Goal: Task Accomplishment & Management: Use online tool/utility

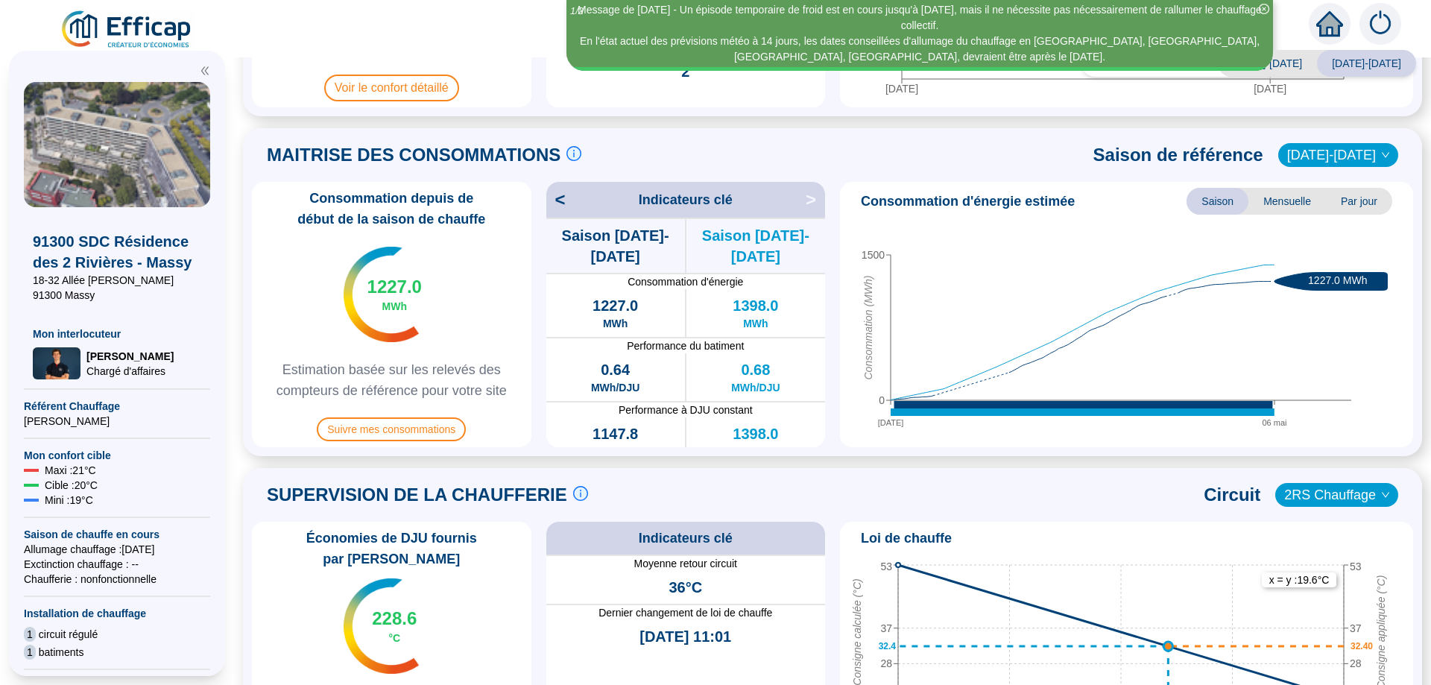
scroll to position [298, 0]
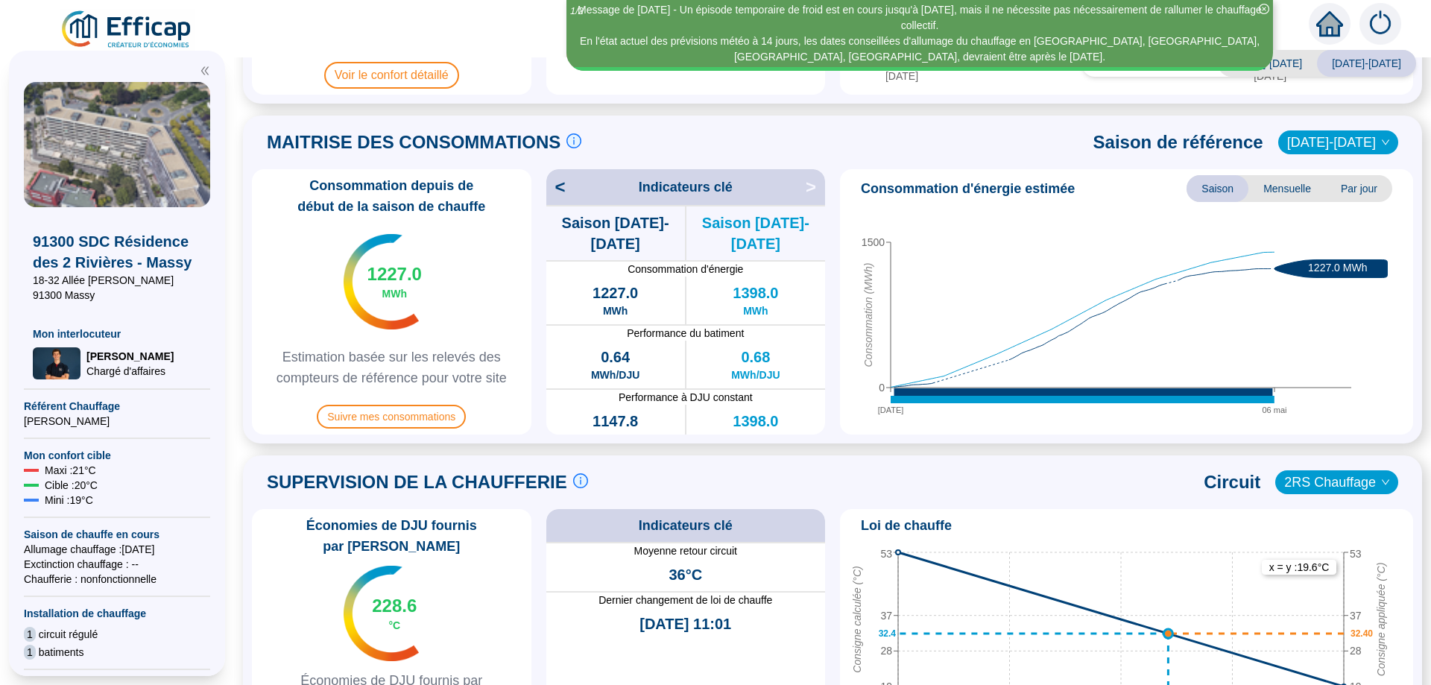
click at [564, 189] on span "<" at bounding box center [555, 187] width 19 height 24
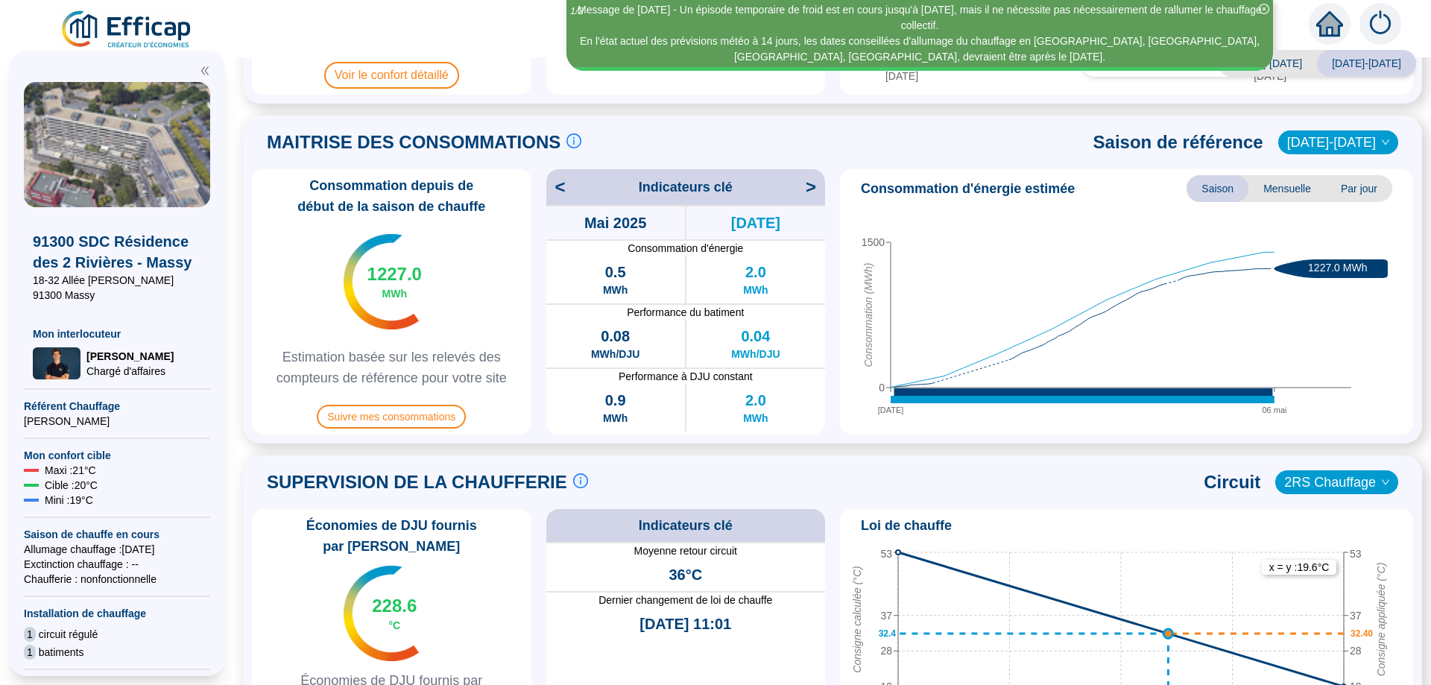
click at [564, 189] on span "<" at bounding box center [555, 187] width 19 height 24
click at [814, 189] on span ">" at bounding box center [815, 187] width 19 height 24
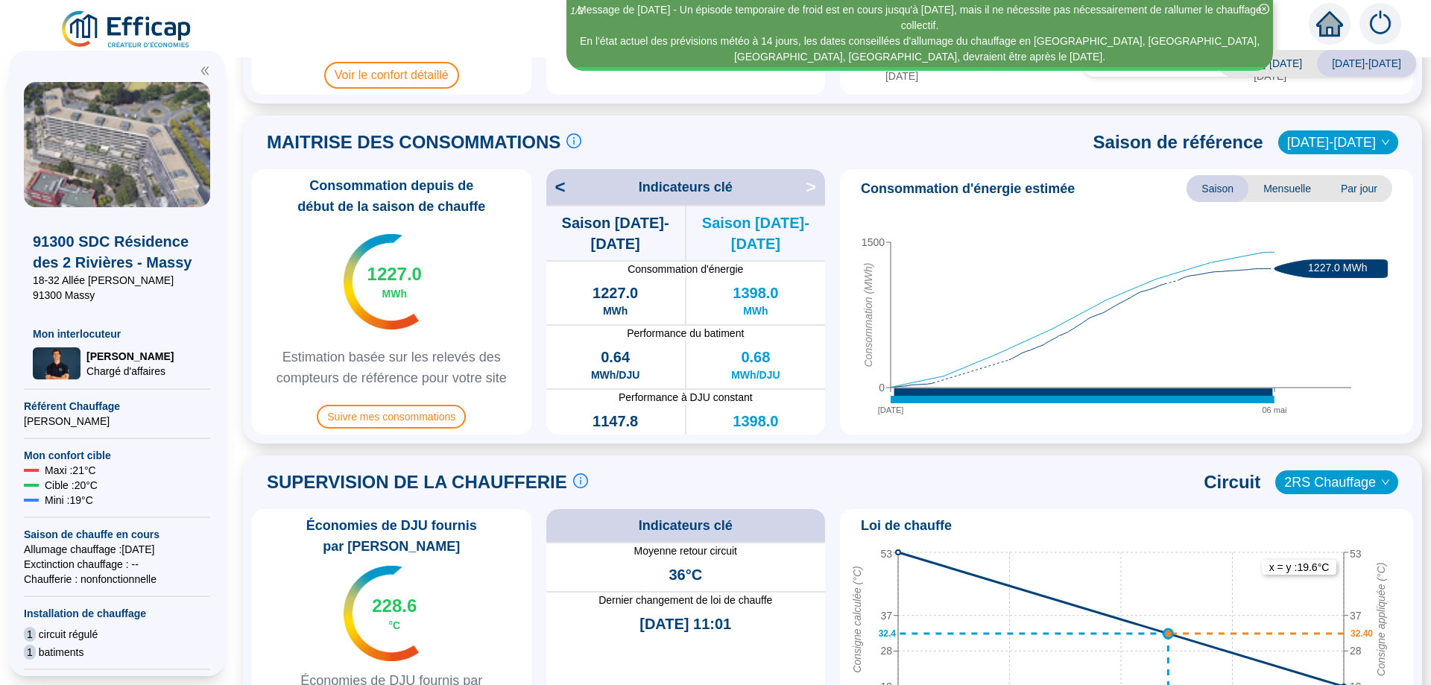
click at [814, 189] on span ">" at bounding box center [815, 187] width 19 height 24
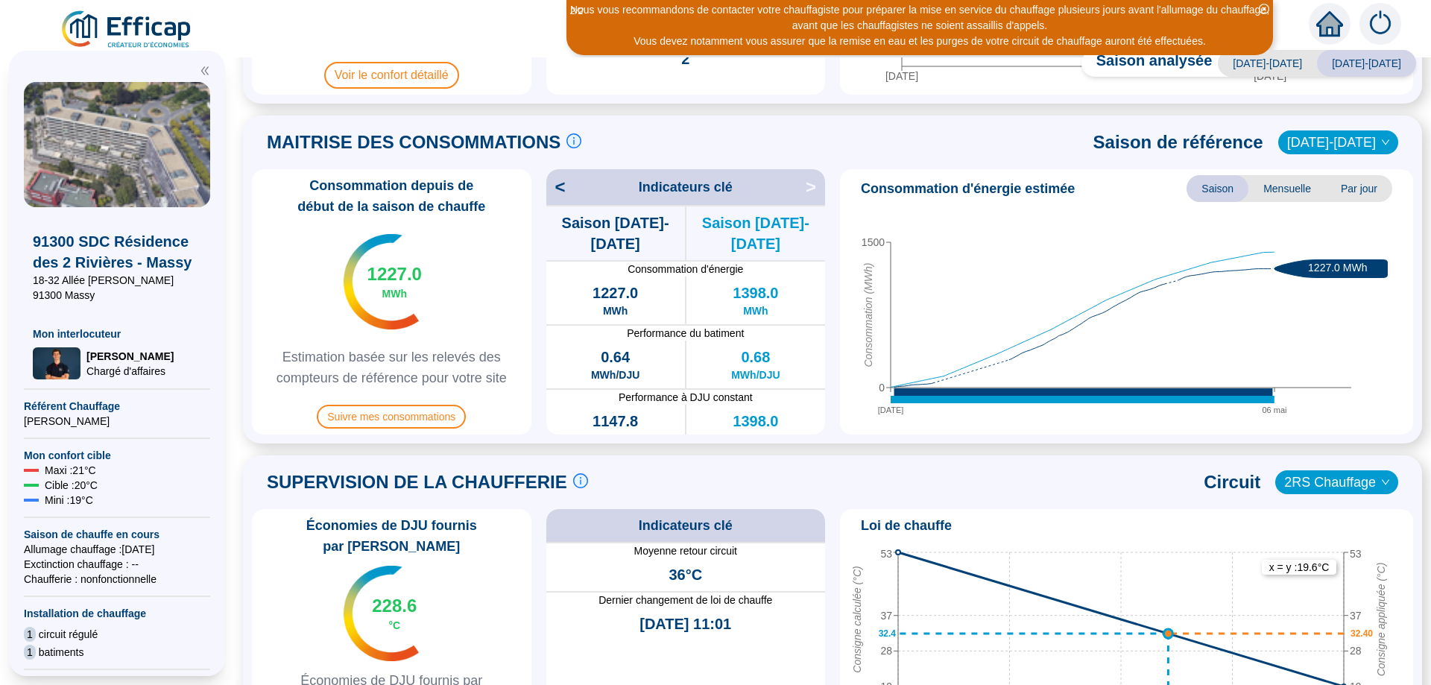
click at [814, 189] on span ">" at bounding box center [815, 187] width 19 height 24
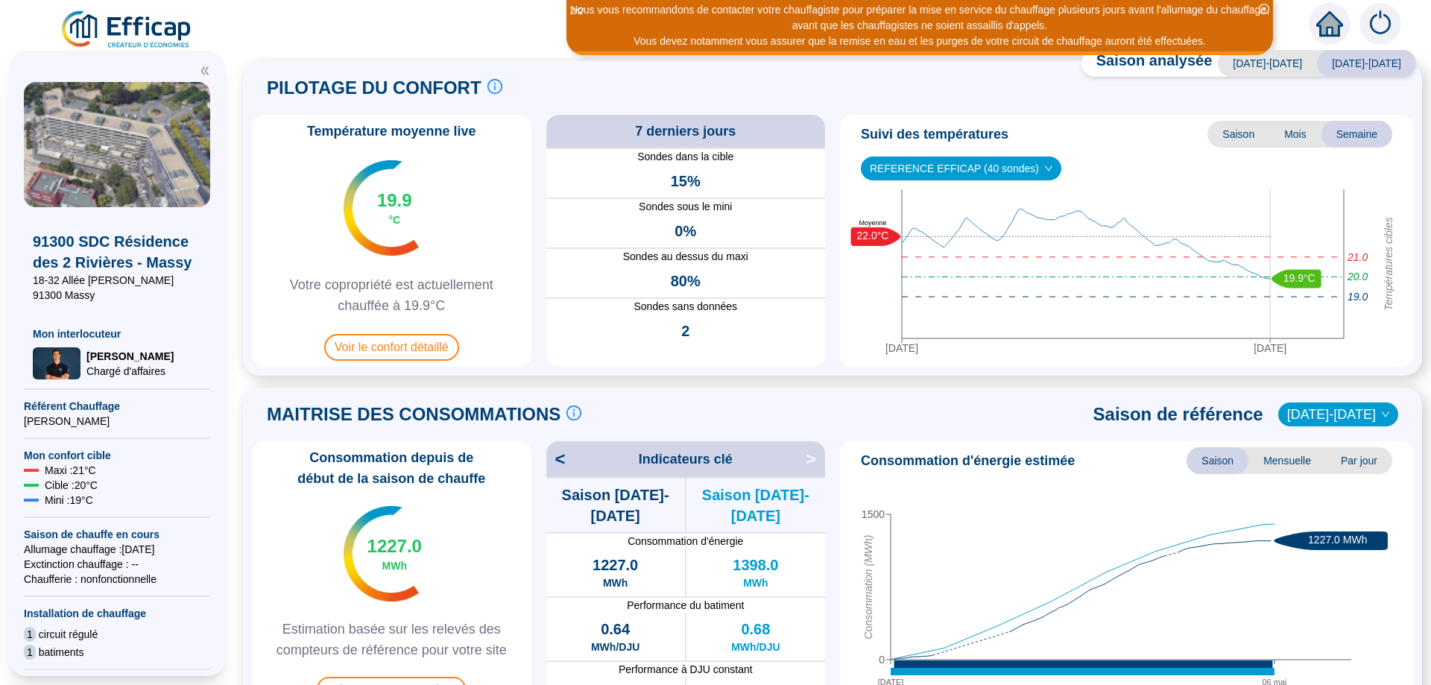
scroll to position [0, 0]
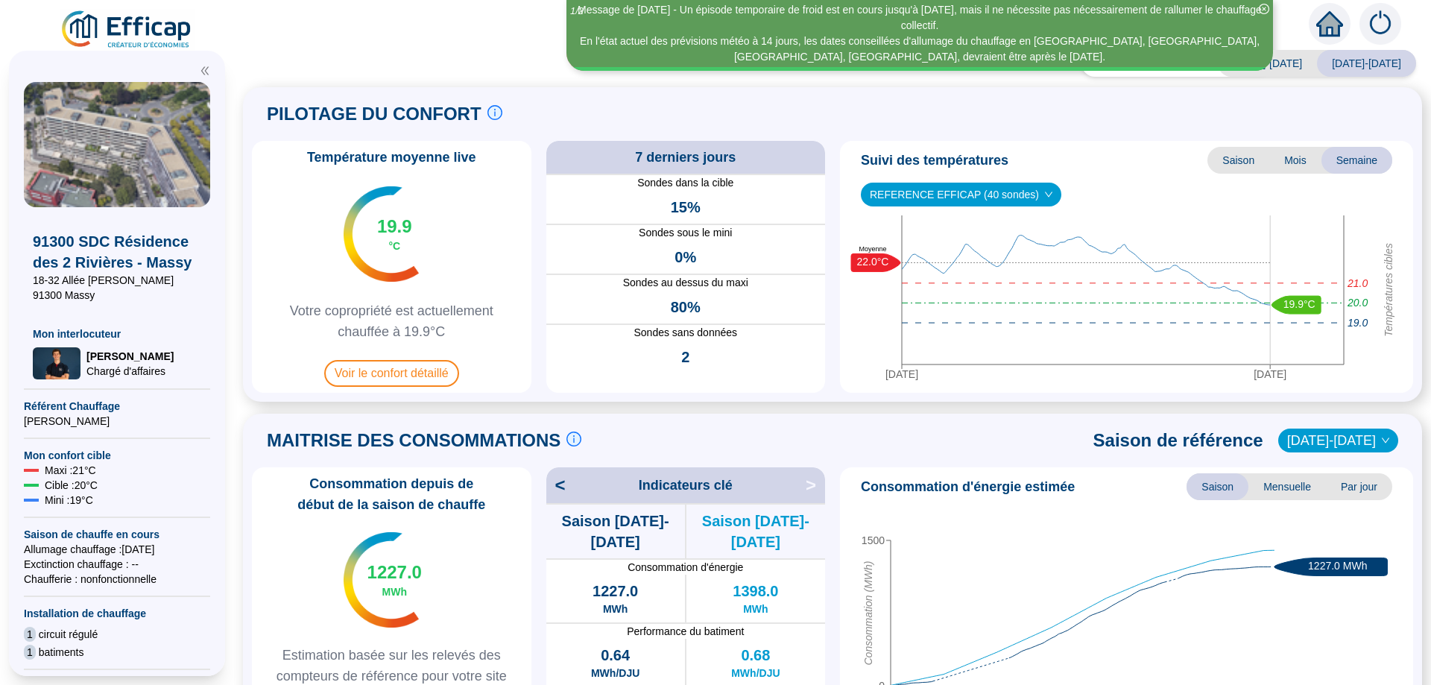
click at [1323, 438] on span "[DATE]-[DATE]" at bounding box center [1338, 440] width 102 height 22
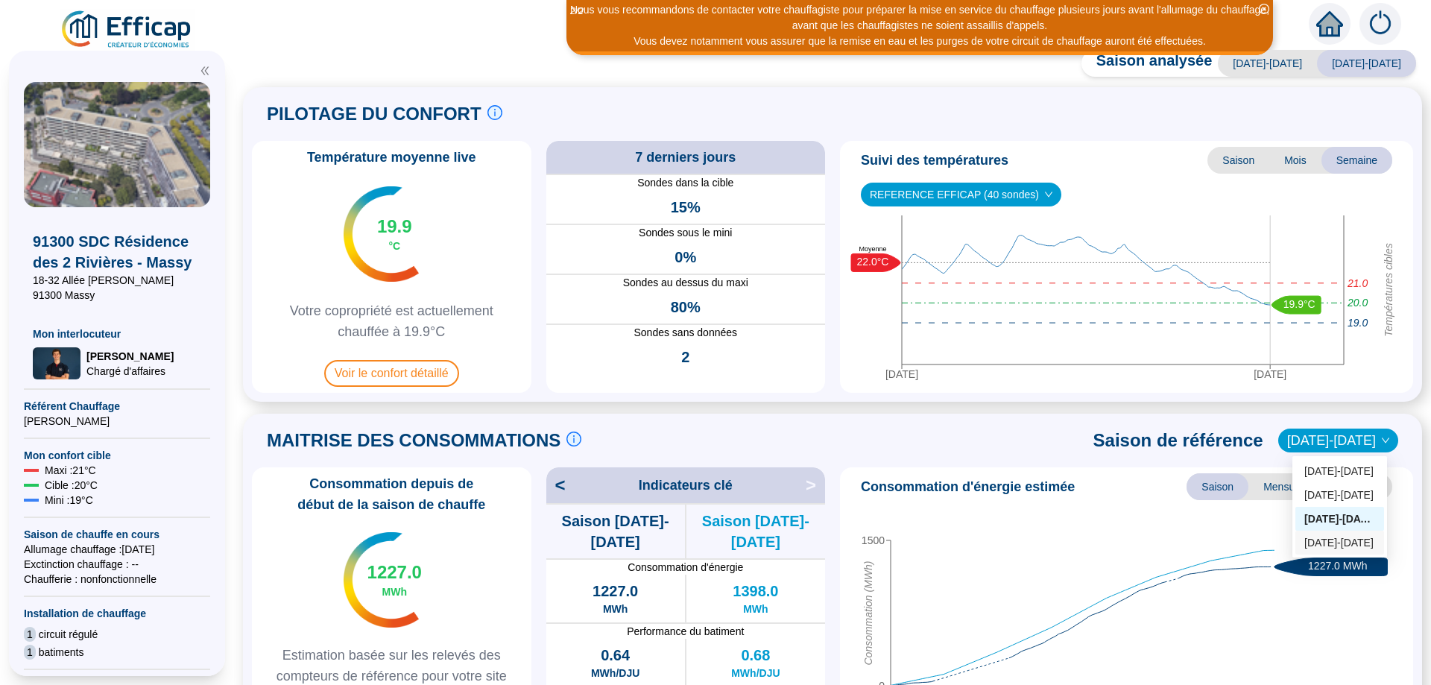
click at [1323, 543] on div "[DATE]-[DATE]" at bounding box center [1339, 543] width 71 height 16
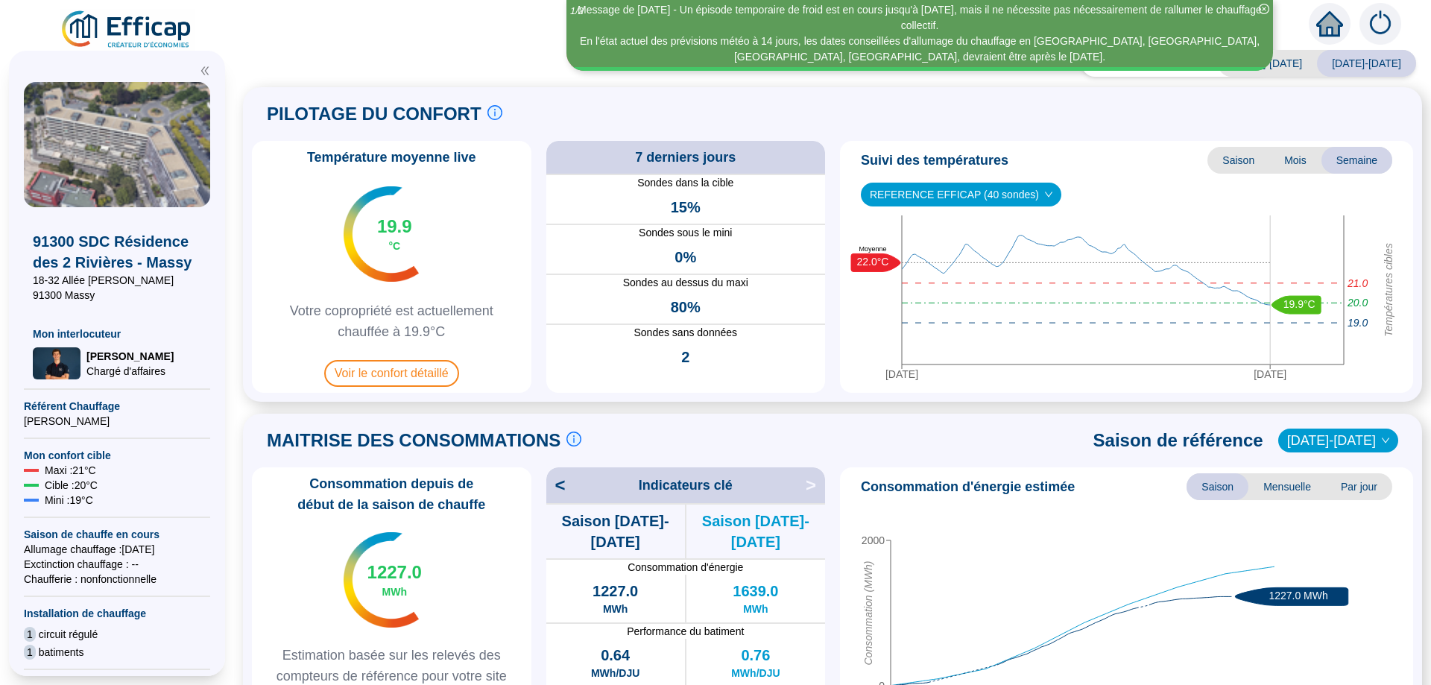
scroll to position [309, 0]
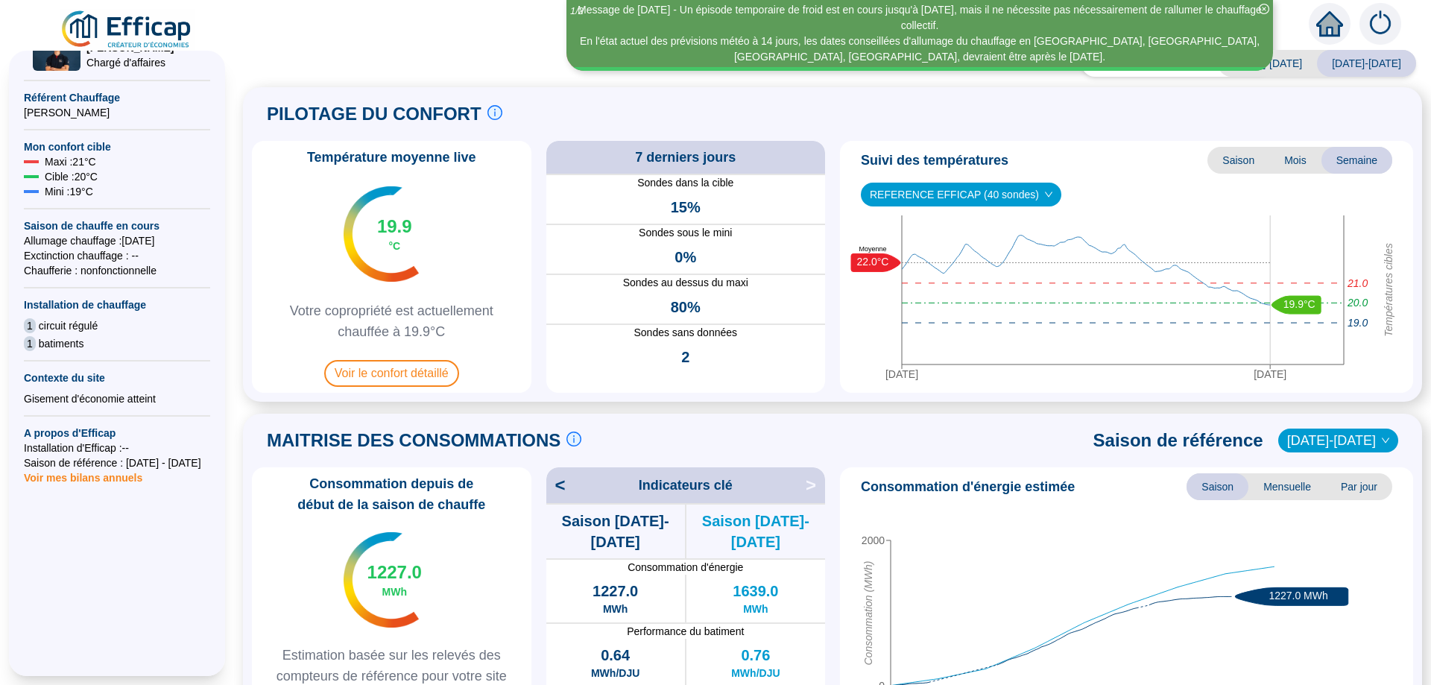
click at [111, 479] on span "Voir mes bilans annuels" at bounding box center [83, 473] width 119 height 21
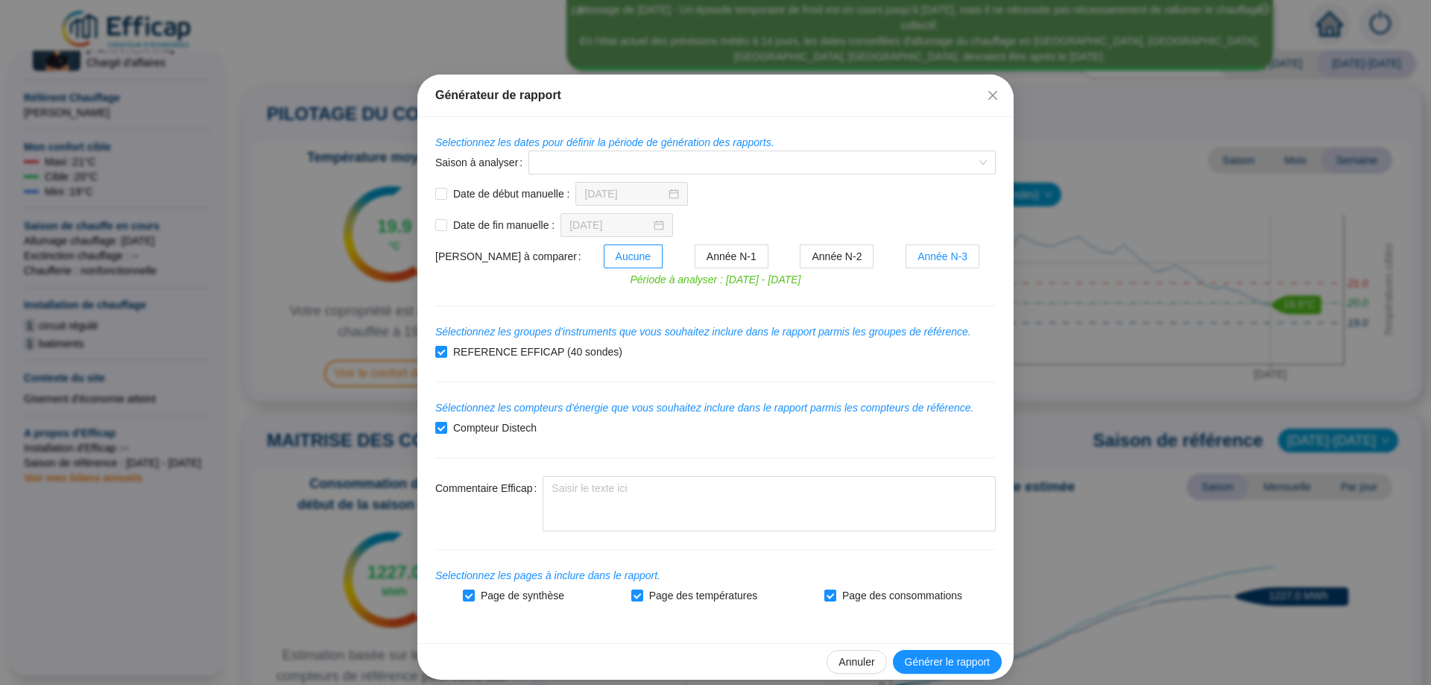
click at [926, 259] on span "Année N-3" at bounding box center [943, 256] width 50 height 12
click at [906, 260] on input "Année N-3" at bounding box center [906, 260] width 0 height 0
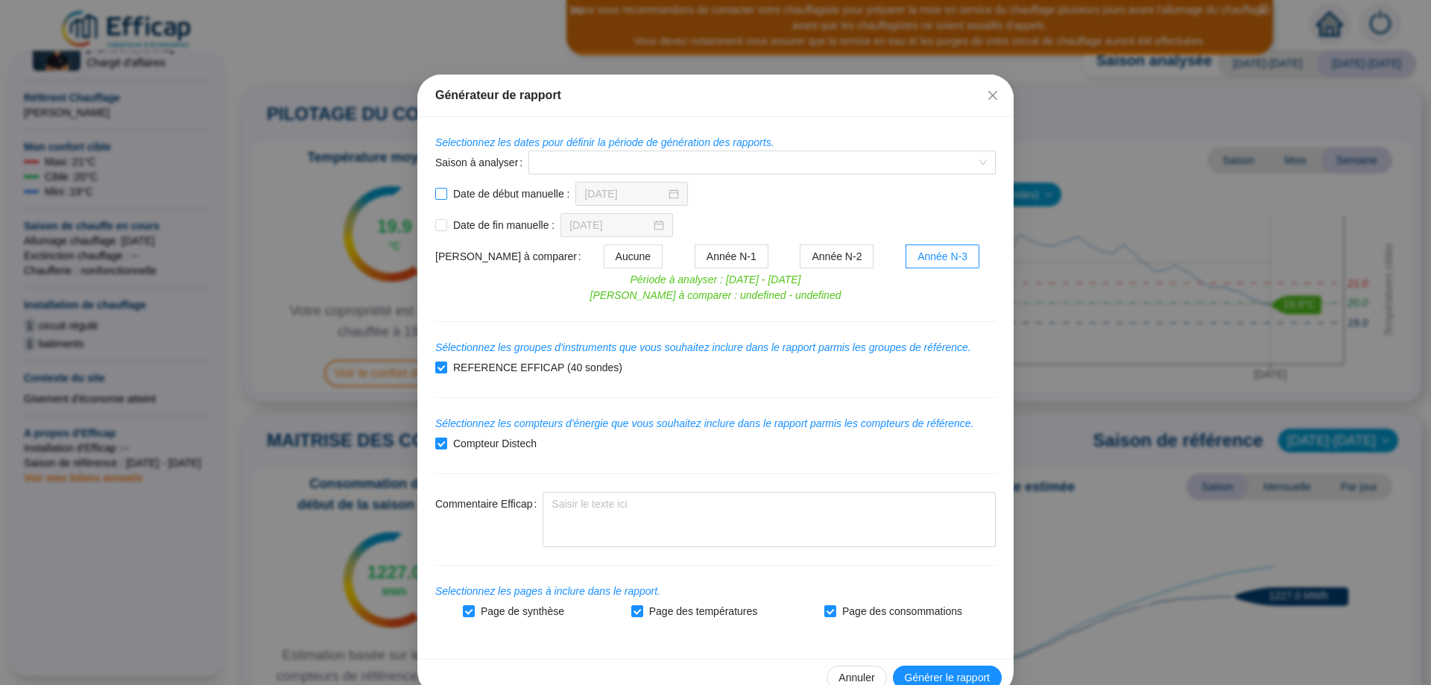
click at [438, 194] on input "Date de début manuelle :" at bounding box center [441, 194] width 12 height 12
checkbox input "true"
drag, startPoint x: 632, startPoint y: 191, endPoint x: 567, endPoint y: 194, distance: 64.9
click at [567, 194] on div "Date de début manuelle : [DATE]" at bounding box center [715, 194] width 561 height 24
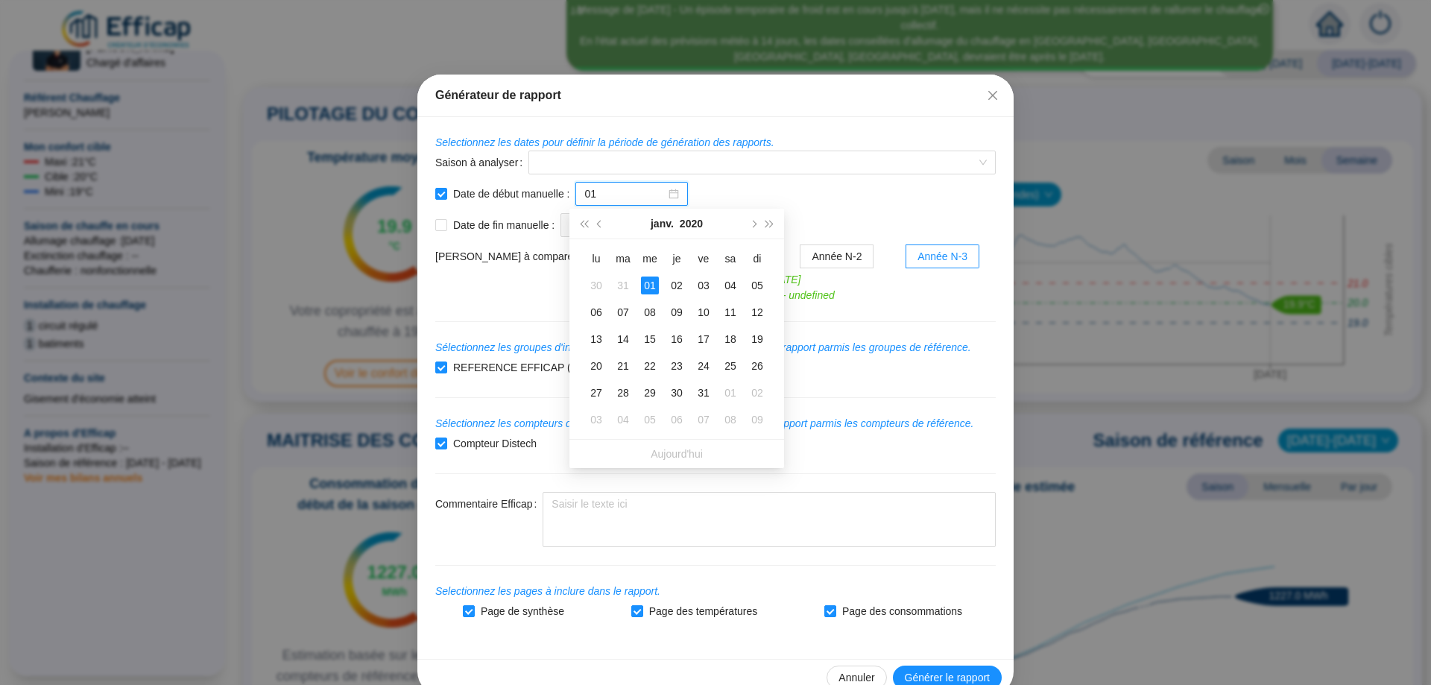
type input "0"
type input "[DATE]"
click at [831, 187] on div "Date de début manuelle : [DATE]" at bounding box center [715, 194] width 561 height 24
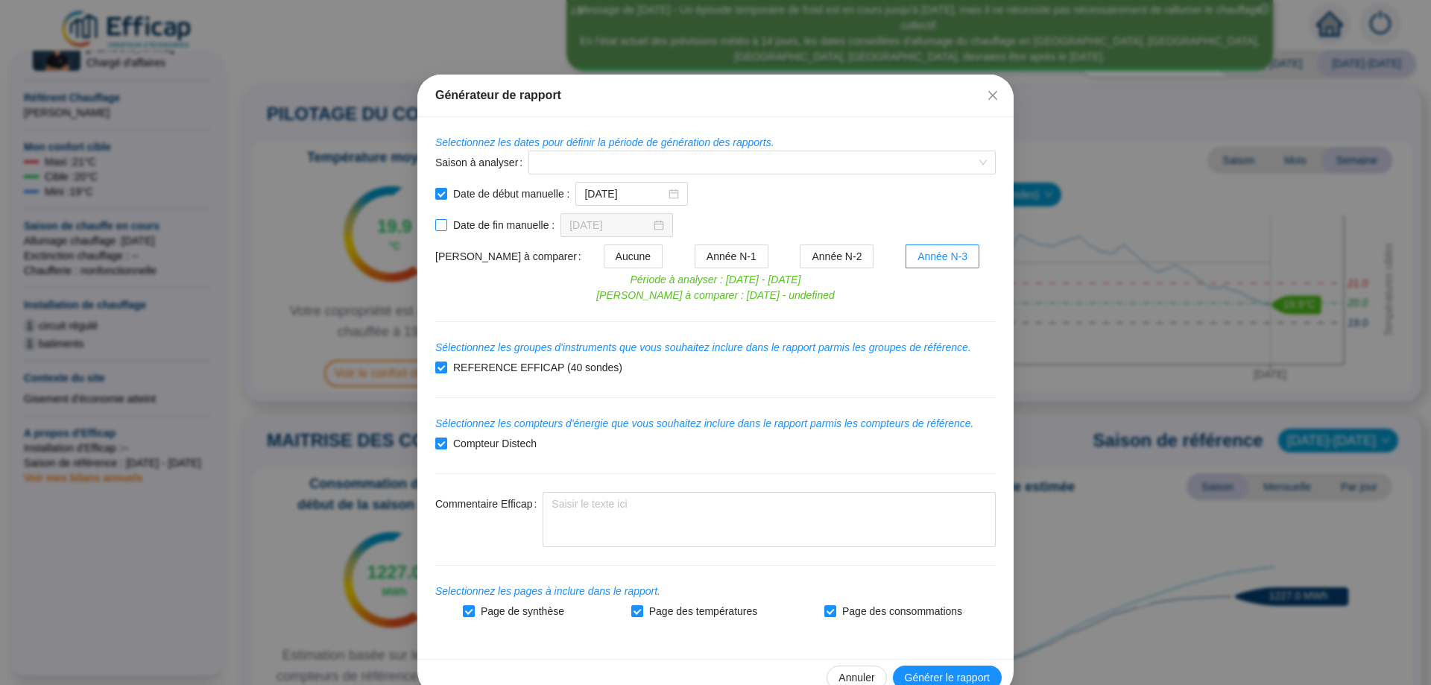
click at [435, 227] on input "Date de fin manuelle :" at bounding box center [441, 225] width 12 height 12
checkbox input "true"
drag, startPoint x: 622, startPoint y: 225, endPoint x: 495, endPoint y: 229, distance: 126.8
click at [495, 229] on div "Date de fin manuelle : [DATE]" at bounding box center [715, 225] width 561 height 24
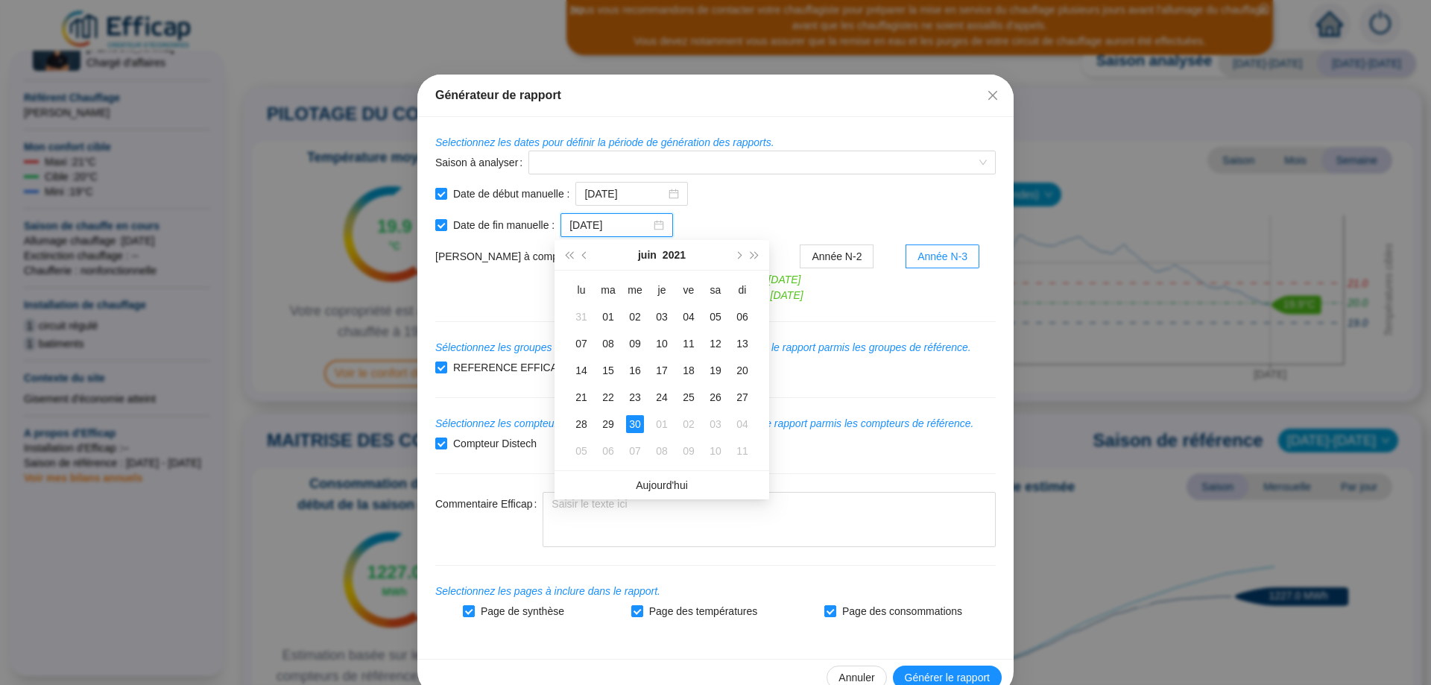
type input "[DATE]"
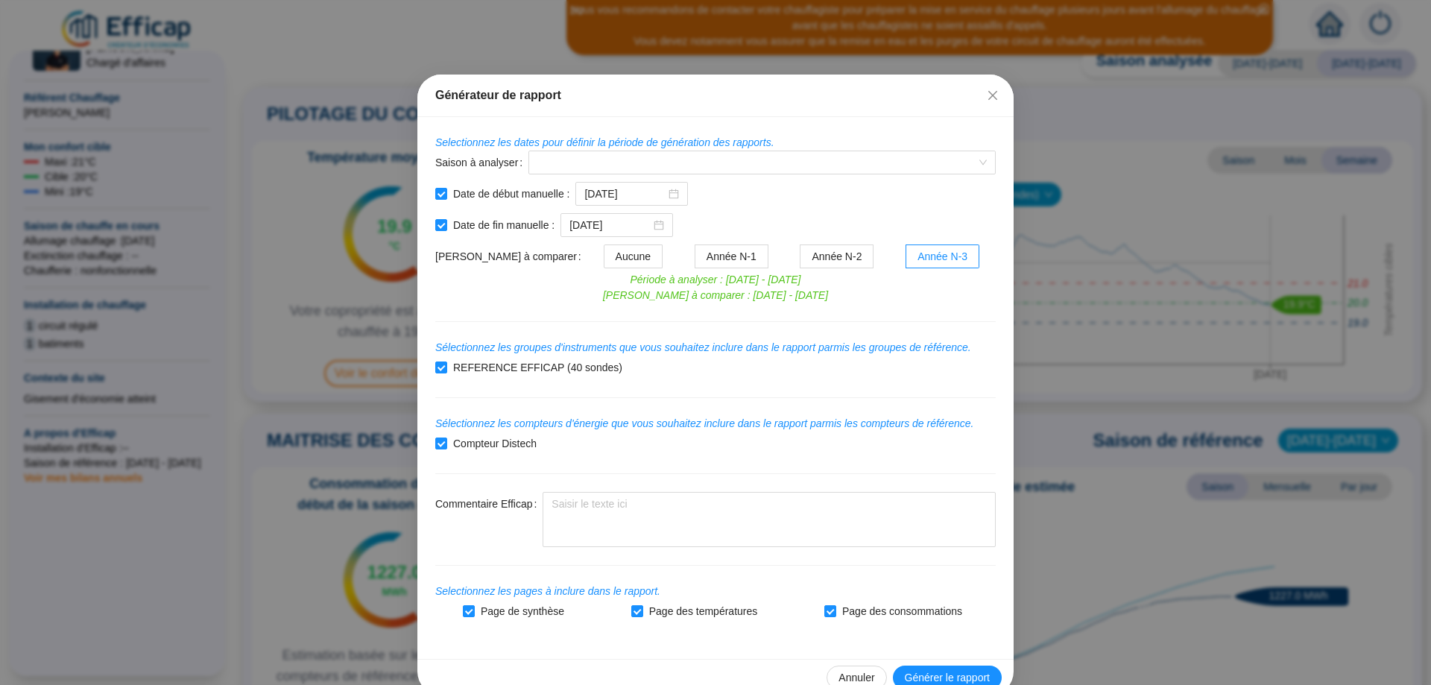
click at [809, 211] on form "Selectionnez les dates pour définir la période de génération des rapports. Sais…" at bounding box center [715, 379] width 561 height 488
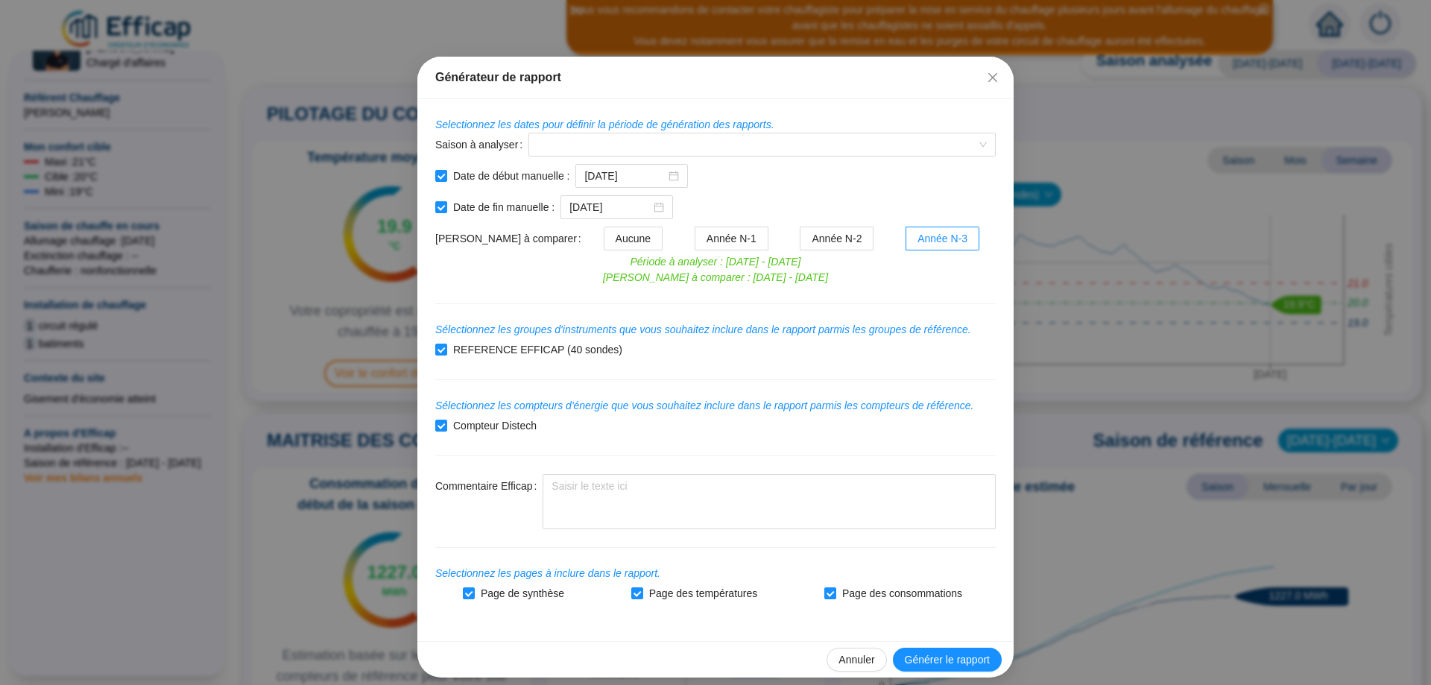
scroll to position [28, 0]
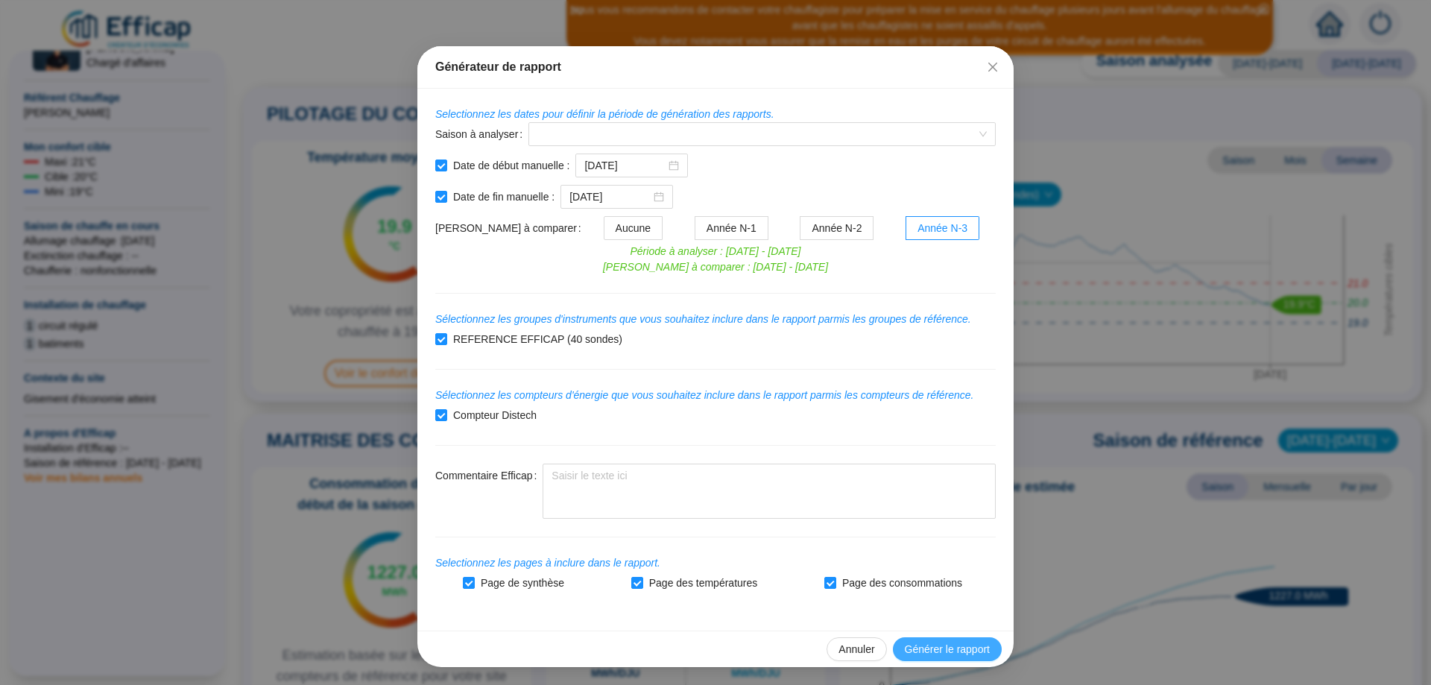
click at [938, 651] on span "Générer le rapport" at bounding box center [947, 650] width 85 height 16
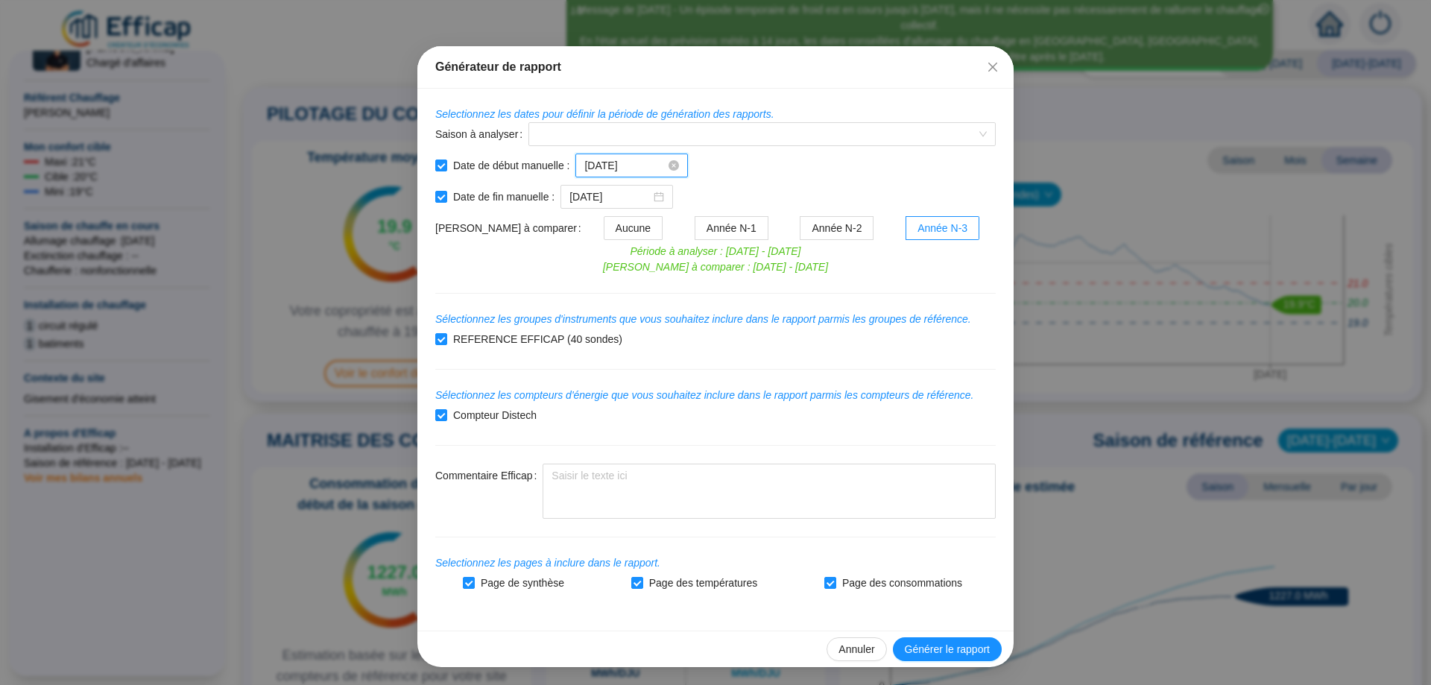
click at [643, 167] on input "[DATE]" at bounding box center [624, 166] width 81 height 16
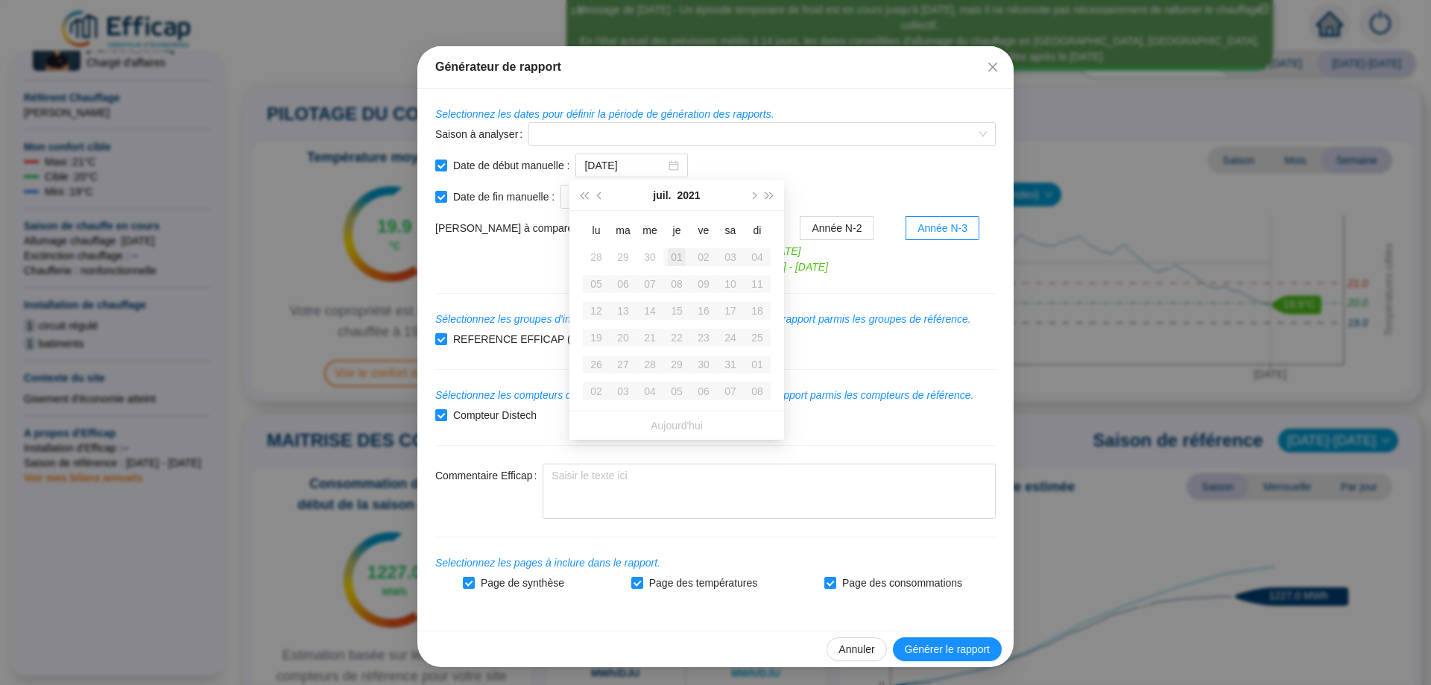
click at [745, 159] on div "Date de début manuelle : [DATE]" at bounding box center [715, 166] width 561 height 24
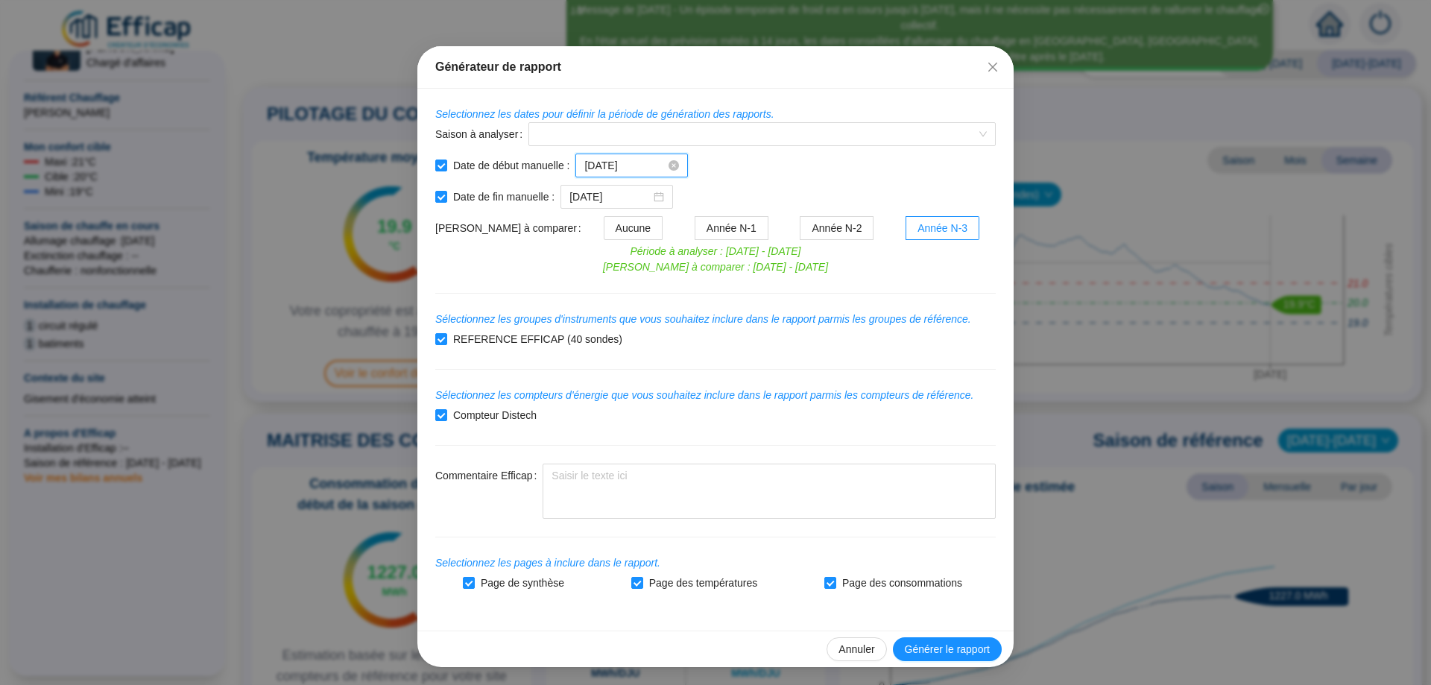
click at [630, 165] on input "[DATE]" at bounding box center [624, 166] width 81 height 16
click at [634, 162] on input "[DATE]" at bounding box center [624, 166] width 81 height 16
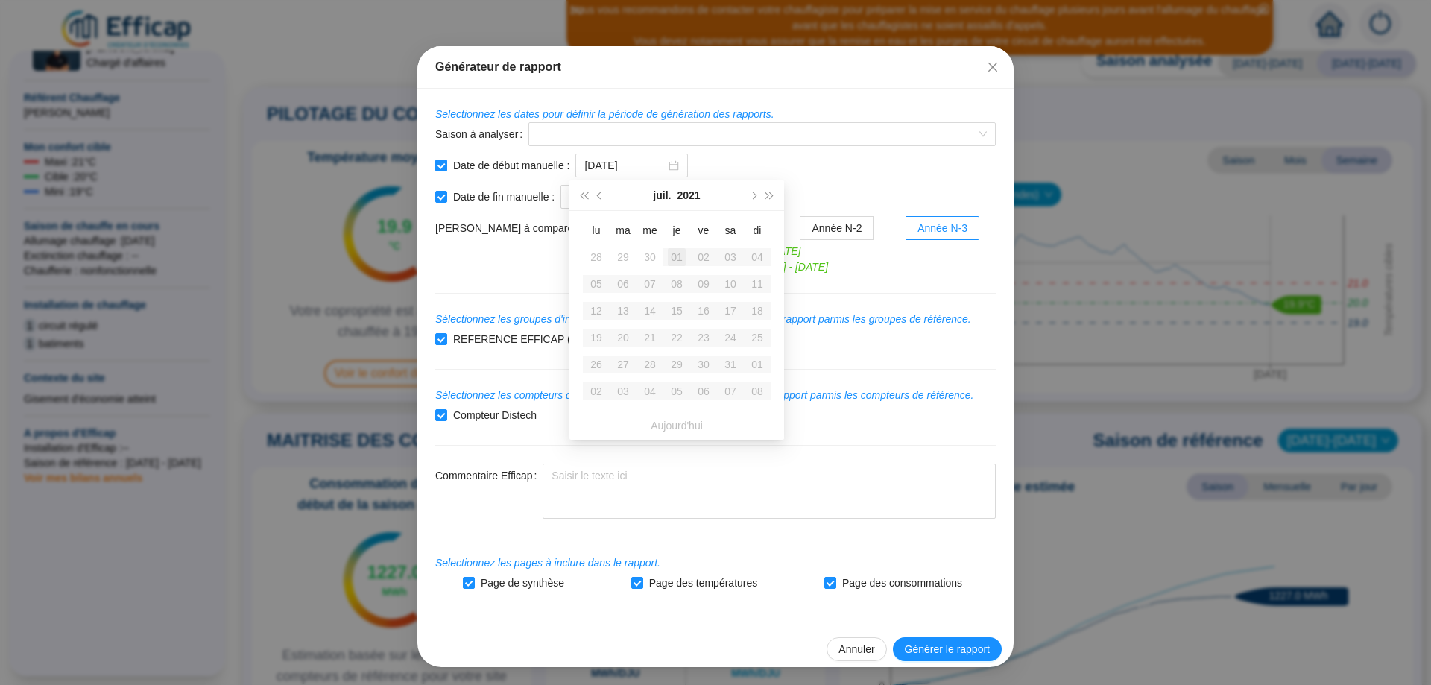
click at [675, 256] on div "01" at bounding box center [677, 257] width 18 height 18
type input "[DATE]"
click at [745, 150] on form "Selectionnez les dates pour définir la période de génération des rapports. Sais…" at bounding box center [715, 351] width 561 height 488
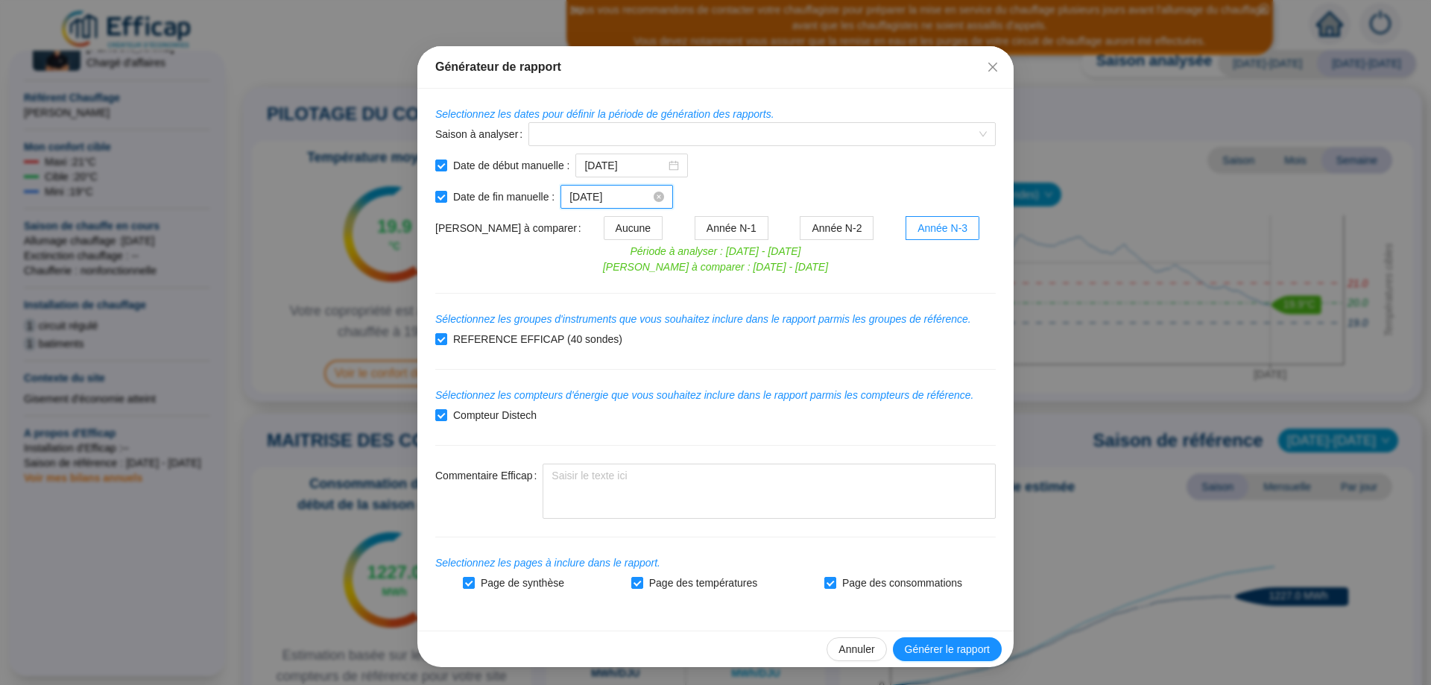
click at [616, 195] on input "[DATE]" at bounding box center [609, 197] width 81 height 16
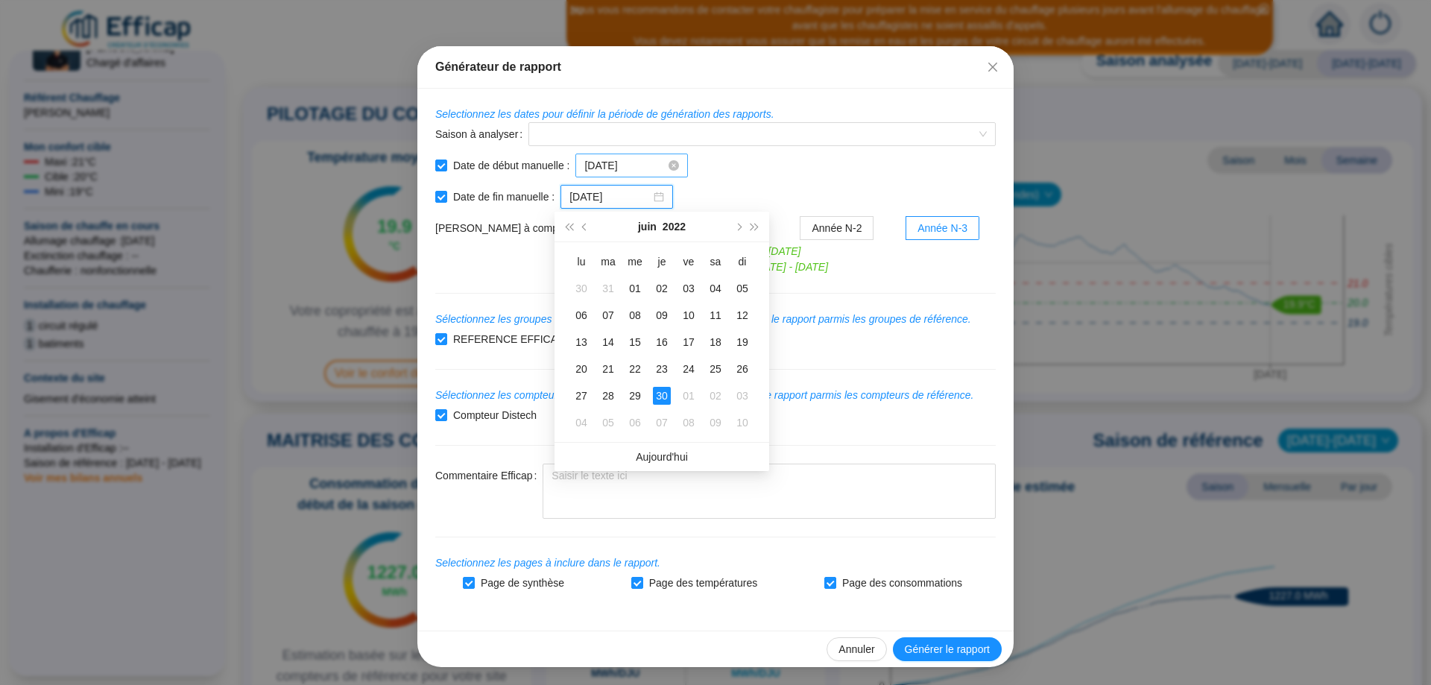
type input "[DATE]"
click at [632, 169] on input "[DATE]" at bounding box center [624, 166] width 81 height 16
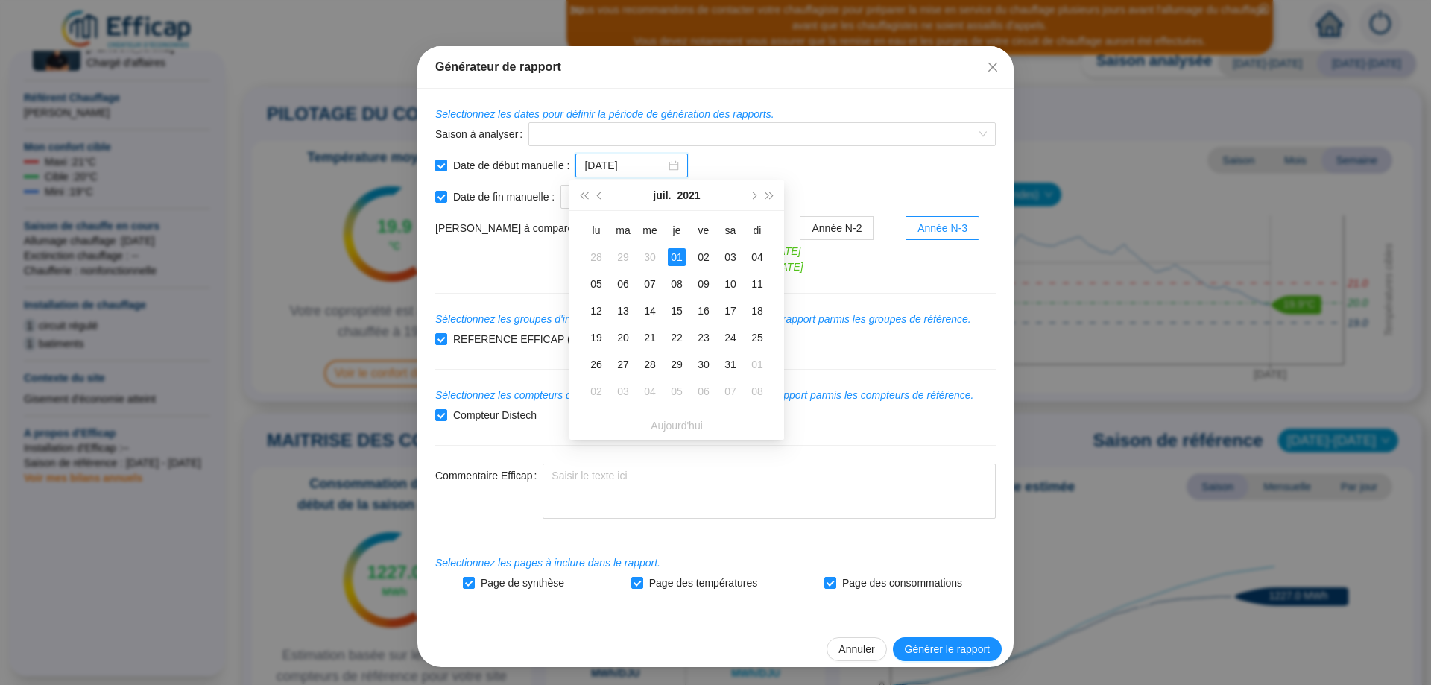
type input "[DATE]"
click at [733, 166] on div "Date de début manuelle : [DATE]" at bounding box center [715, 166] width 561 height 24
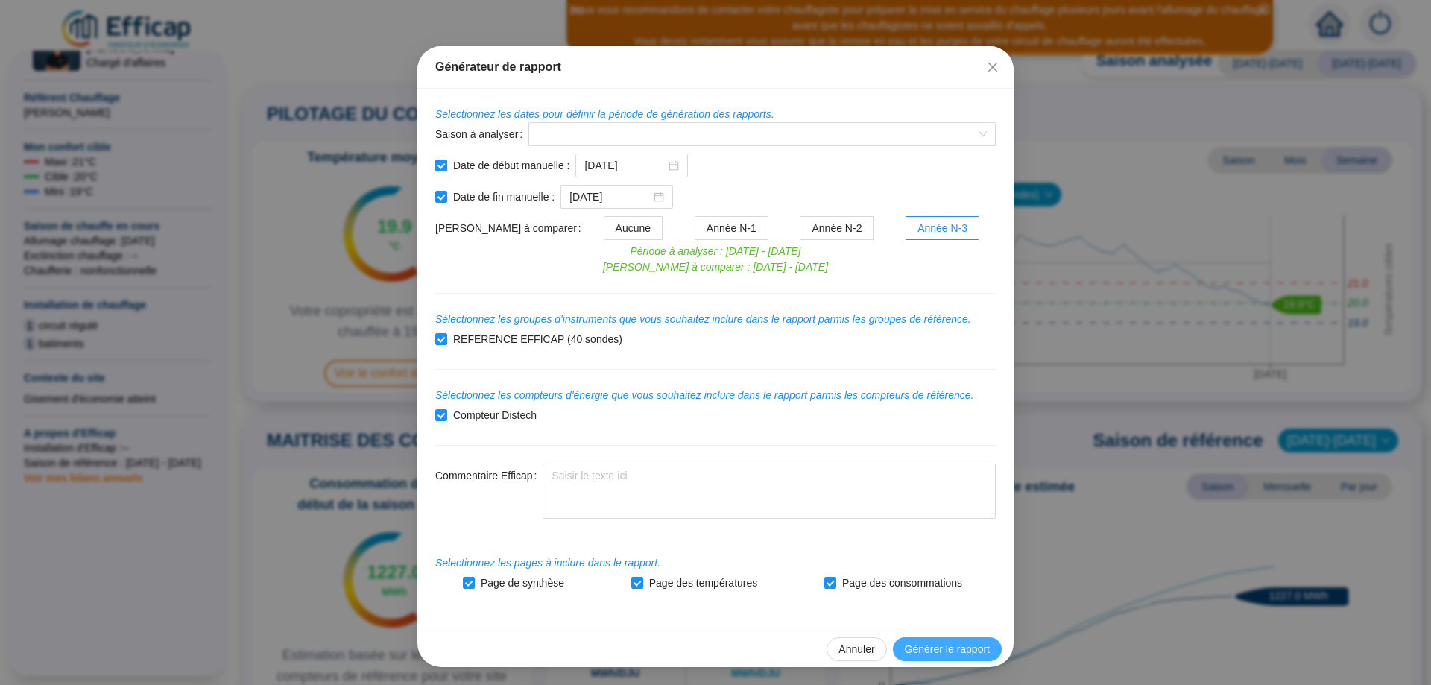
click at [956, 653] on span "Générer le rapport" at bounding box center [947, 650] width 85 height 16
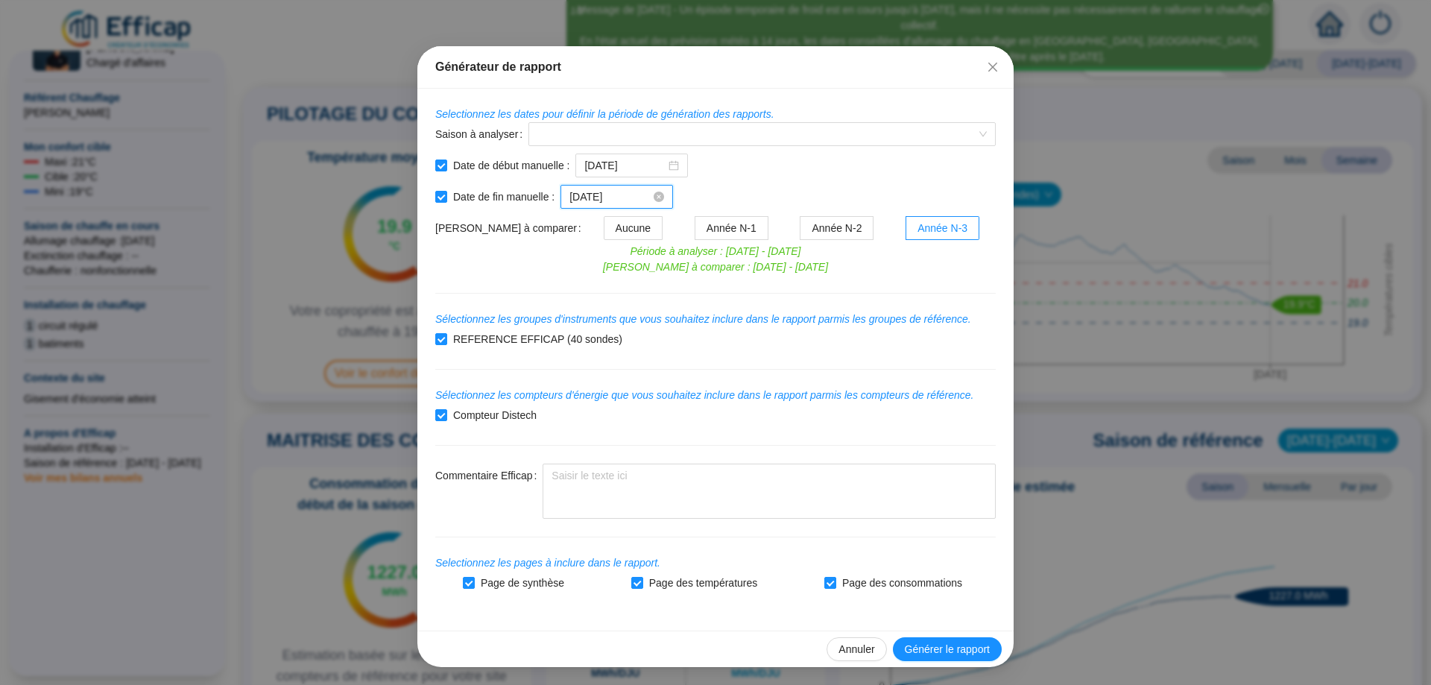
click at [632, 194] on input "[DATE]" at bounding box center [609, 197] width 81 height 16
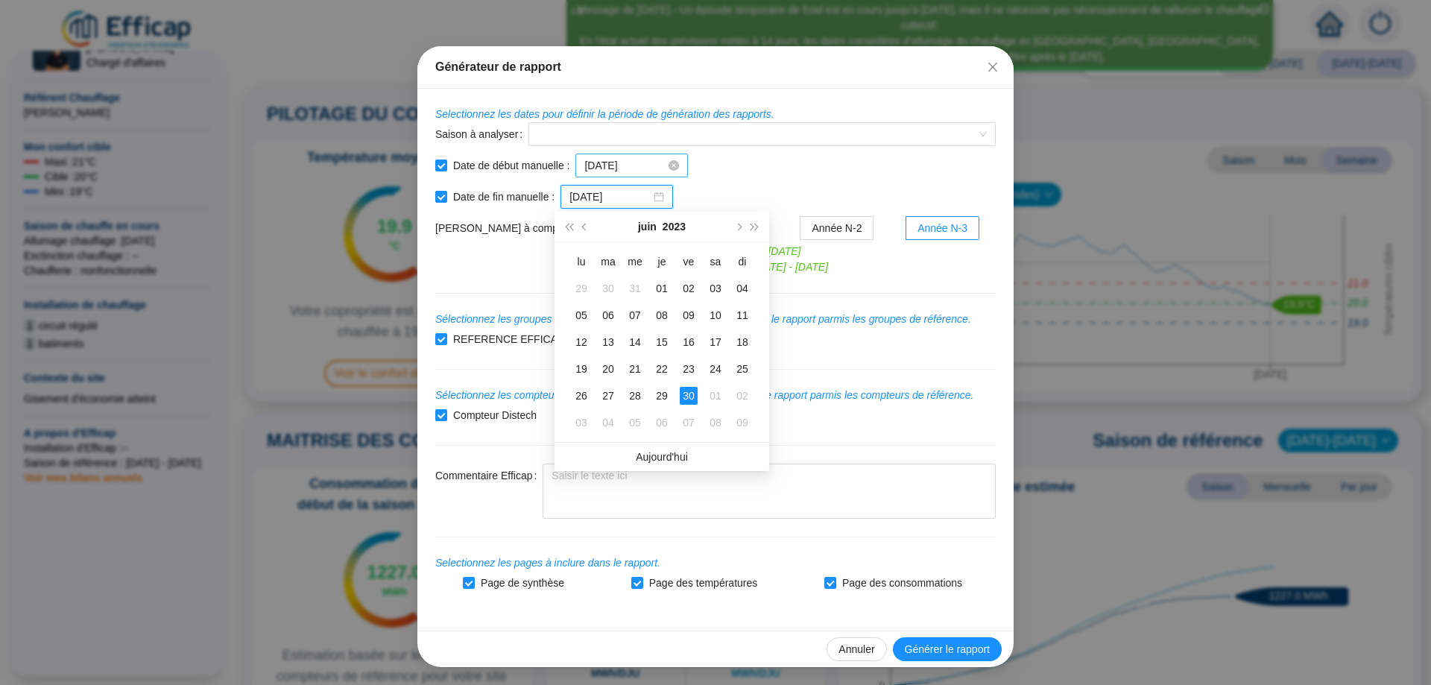
type input "[DATE]"
click at [637, 168] on input "[DATE]" at bounding box center [624, 166] width 81 height 16
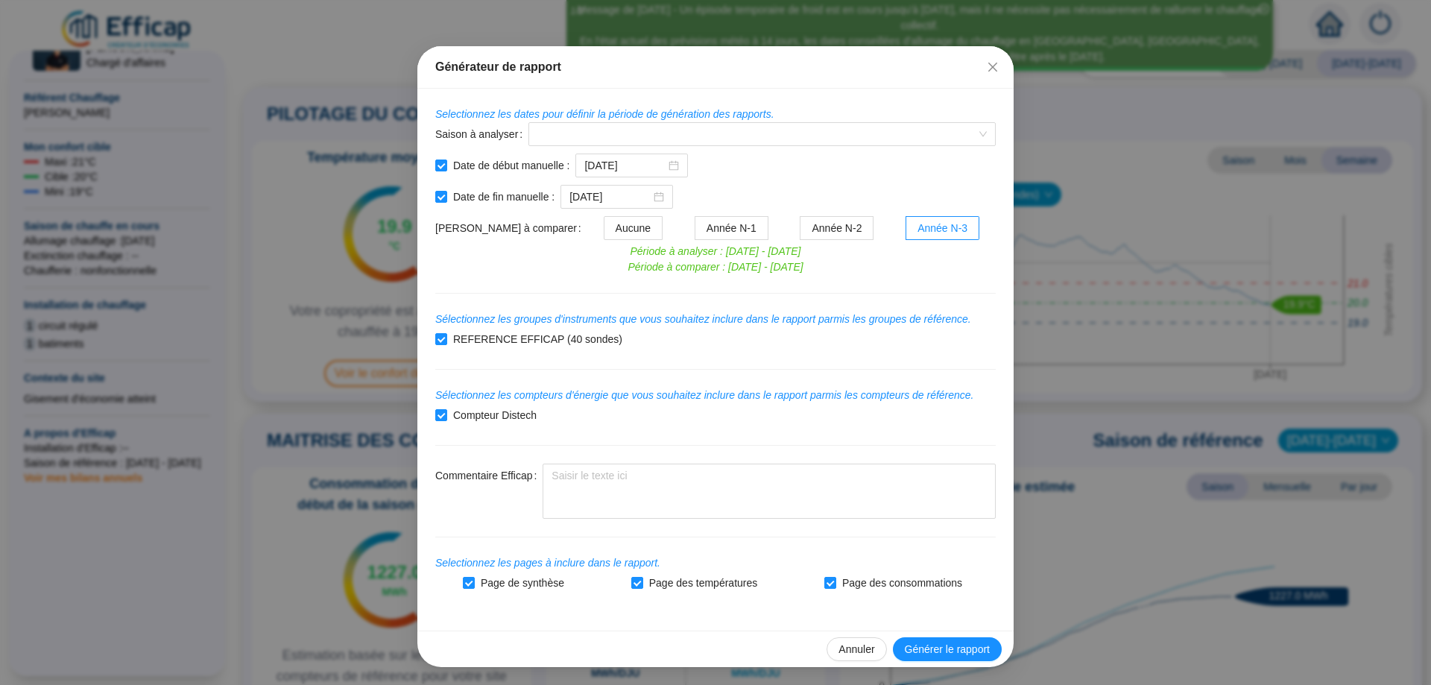
click at [788, 151] on form "Selectionnez les dates pour définir la période de génération des rapports. Sais…" at bounding box center [715, 351] width 561 height 488
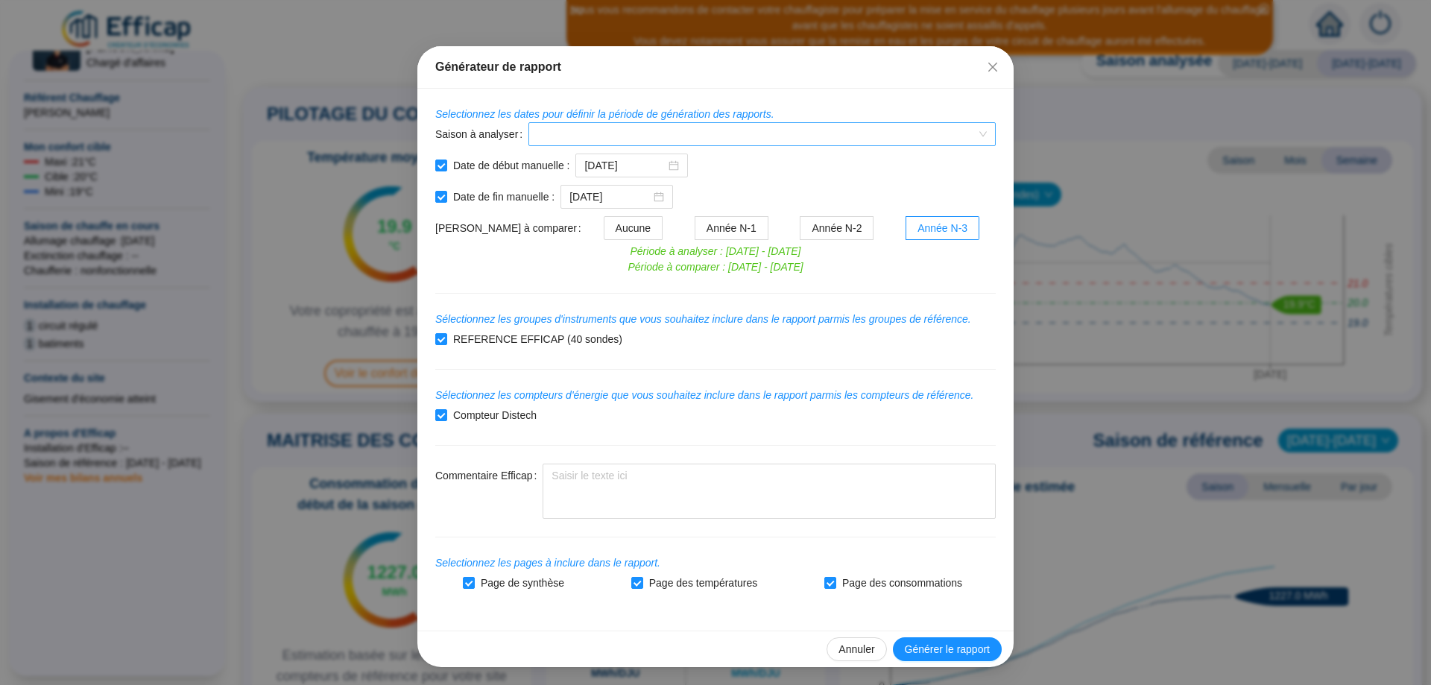
click at [971, 136] on span at bounding box center [761, 134] width 449 height 22
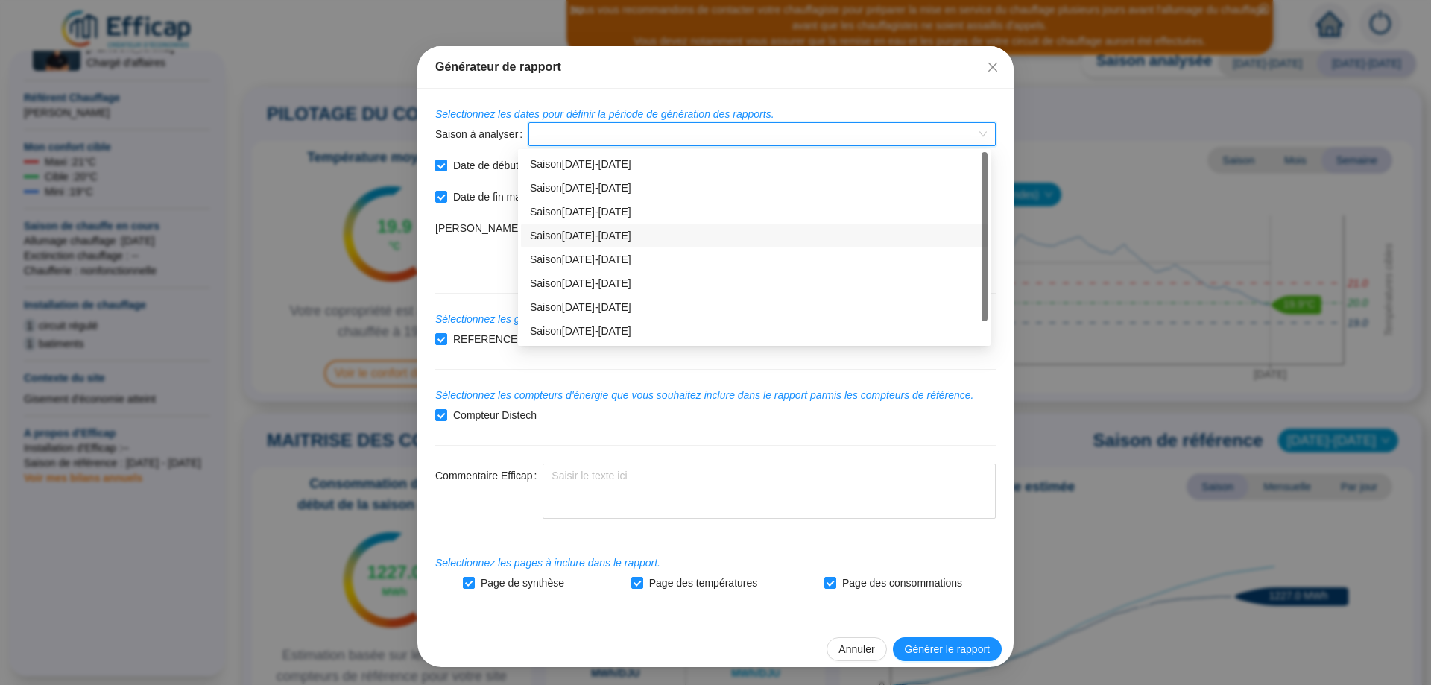
click at [618, 233] on div "Saison [DATE]-[DATE]" at bounding box center [754, 236] width 449 height 16
type input "[DATE]"
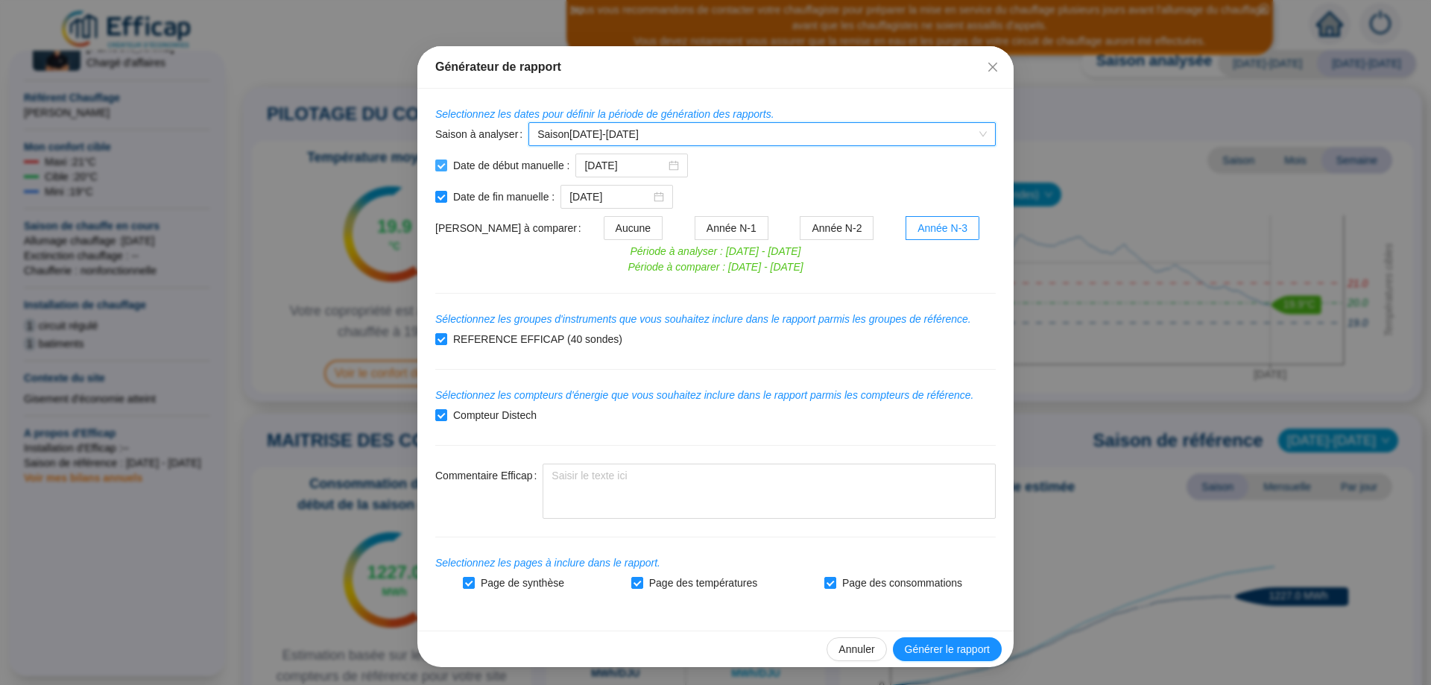
click at [435, 165] on input "Date de début manuelle :" at bounding box center [441, 166] width 12 height 12
checkbox input "false"
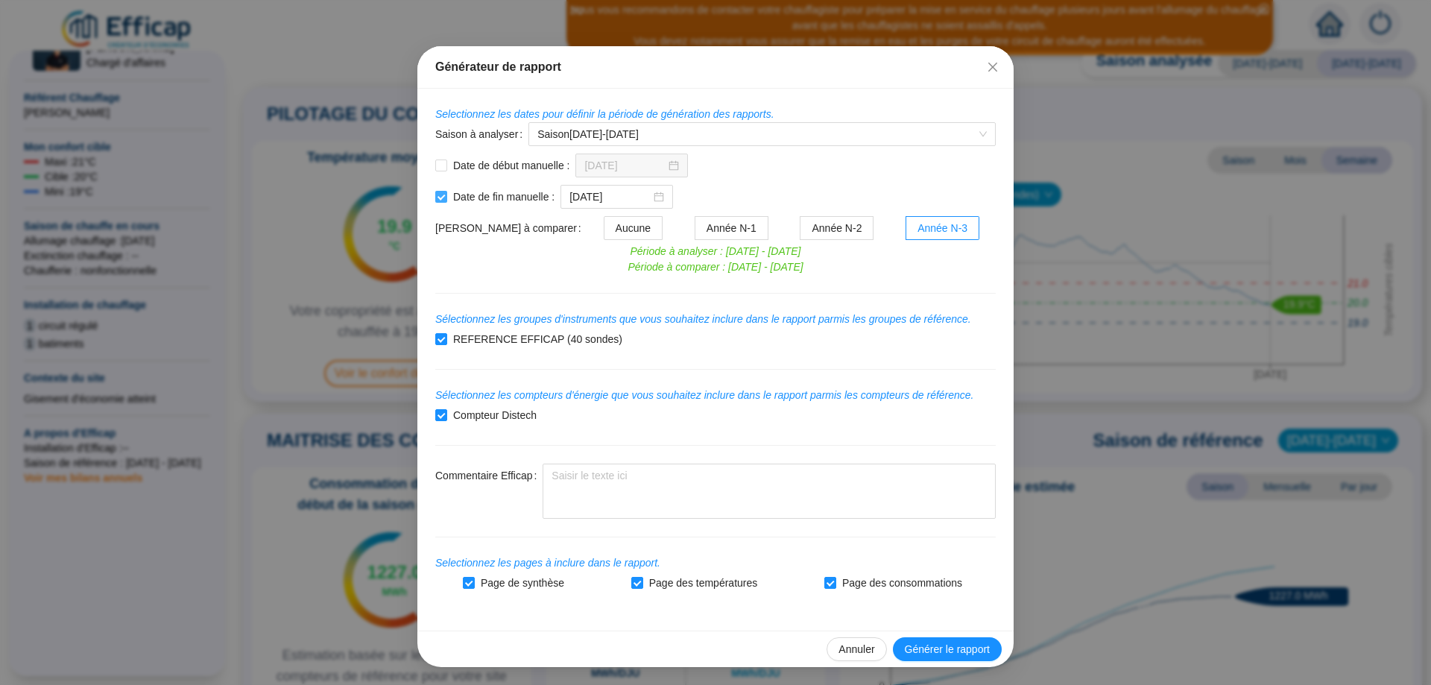
click at [435, 194] on input "Date de fin manuelle :" at bounding box center [441, 197] width 12 height 12
checkbox input "false"
click at [848, 643] on span "Annuler" at bounding box center [857, 650] width 36 height 16
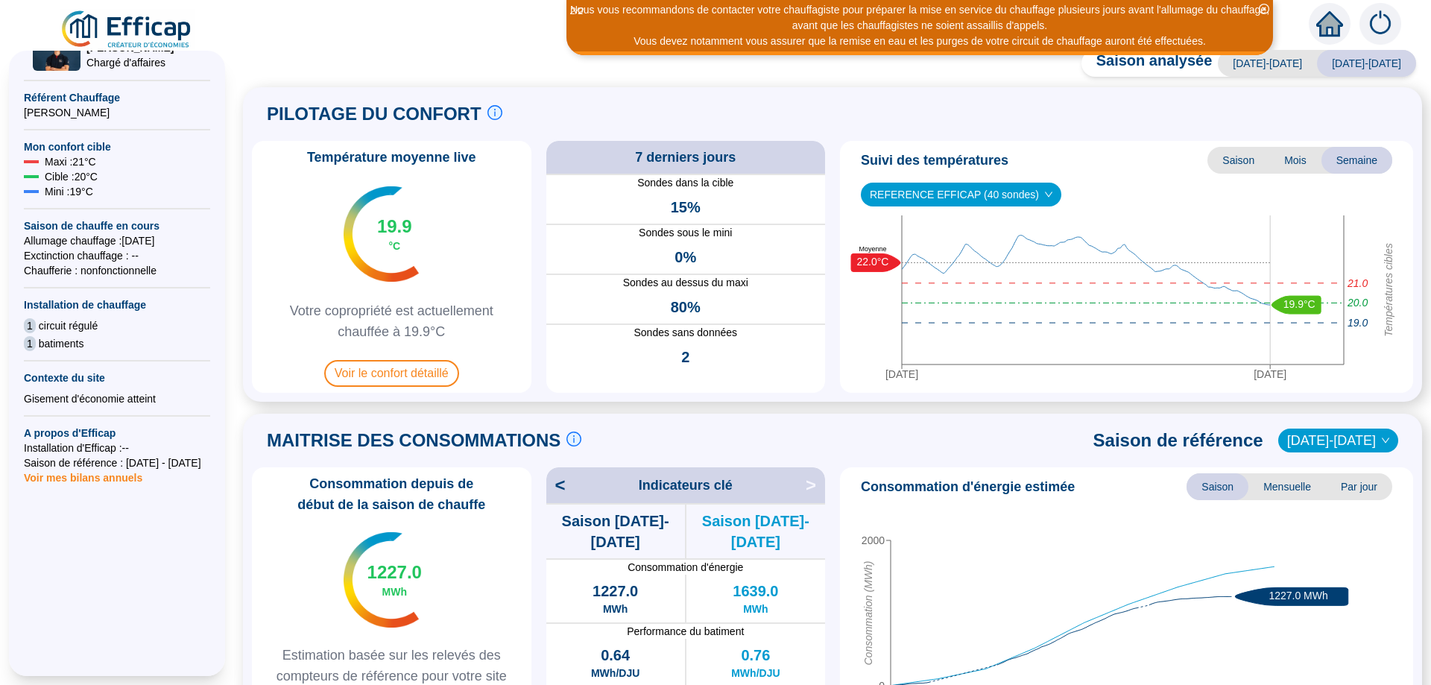
click at [45, 476] on span "Voir mes bilans annuels" at bounding box center [83, 473] width 119 height 21
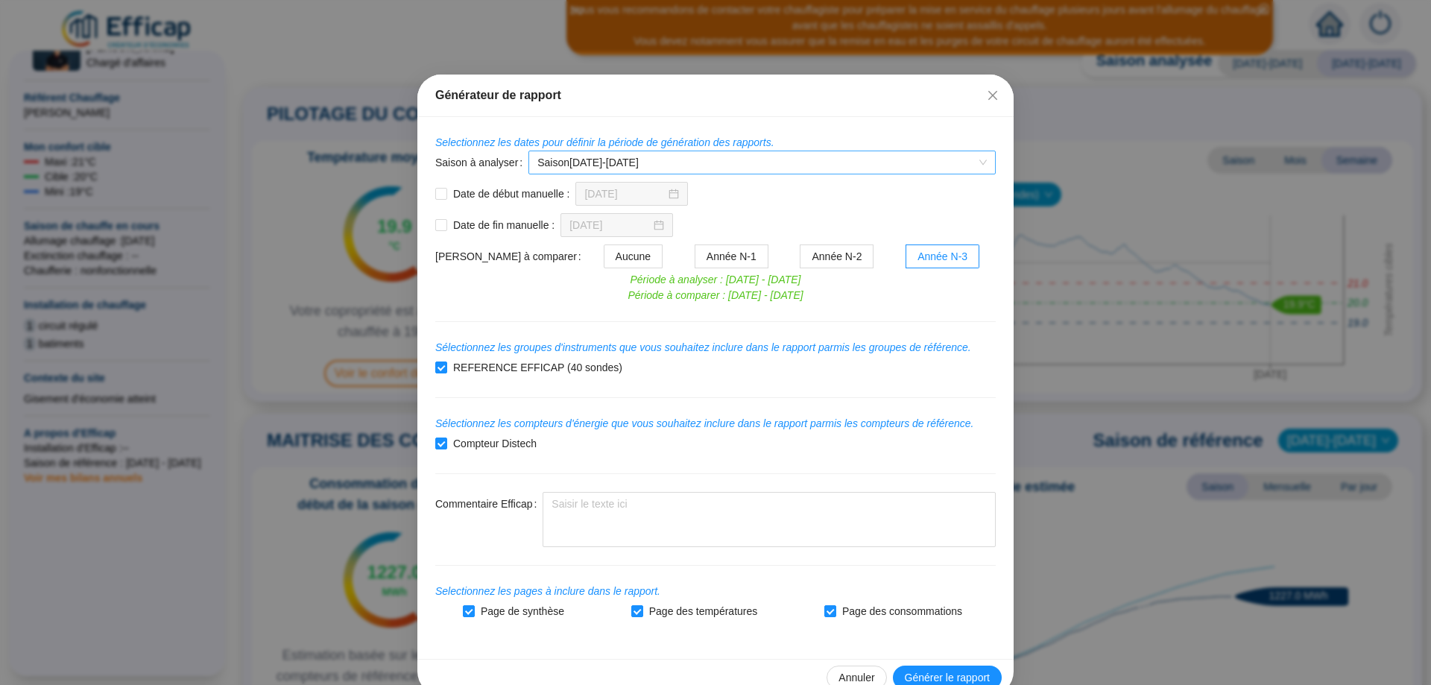
click at [970, 162] on span "Saison [DATE]-[DATE]" at bounding box center [761, 162] width 449 height 22
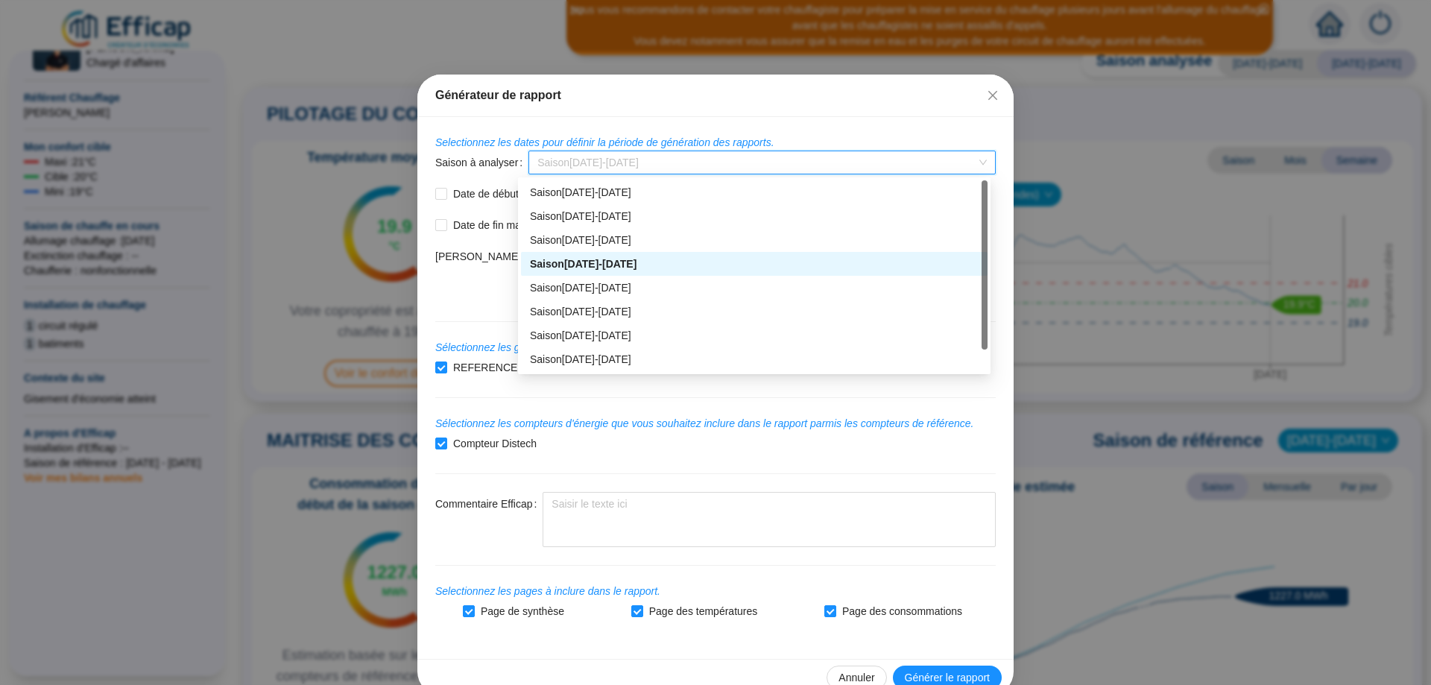
click at [610, 262] on div "Saison [DATE]-[DATE]" at bounding box center [754, 264] width 449 height 16
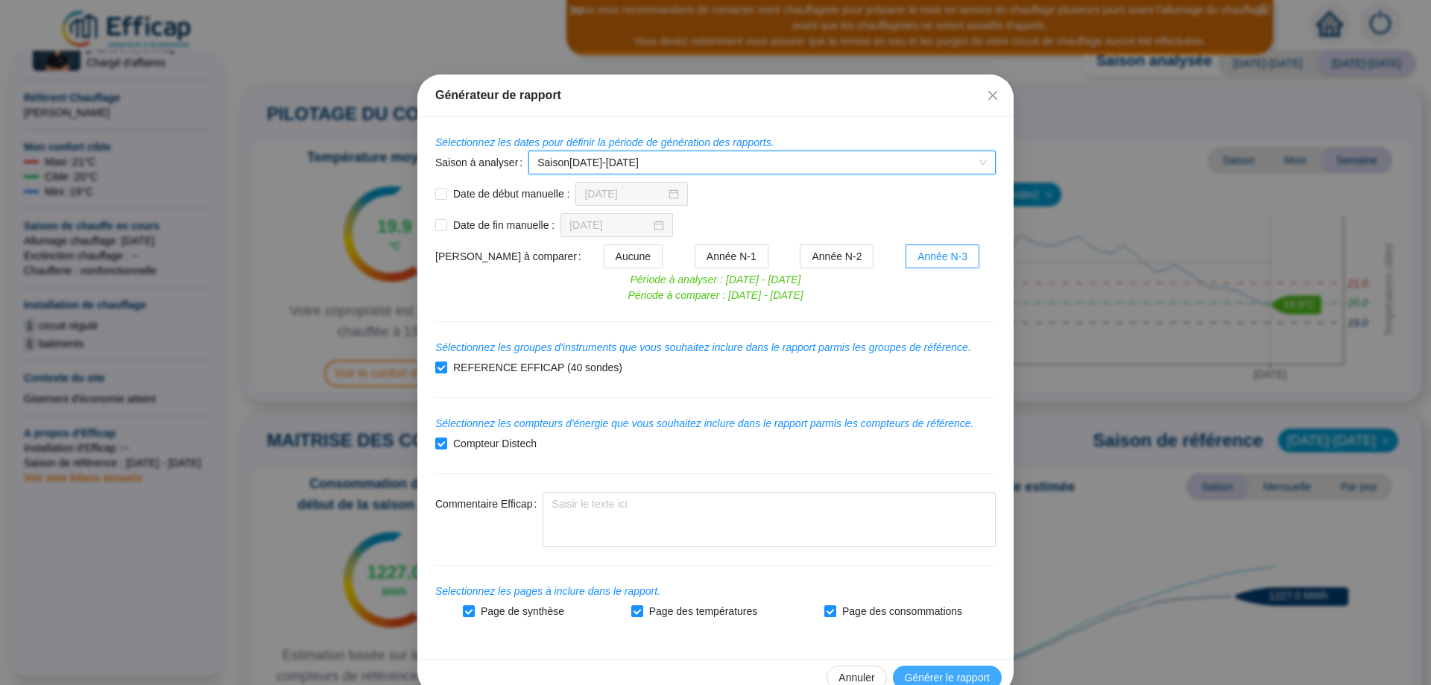
click at [945, 678] on span "Générer le rapport" at bounding box center [947, 678] width 85 height 16
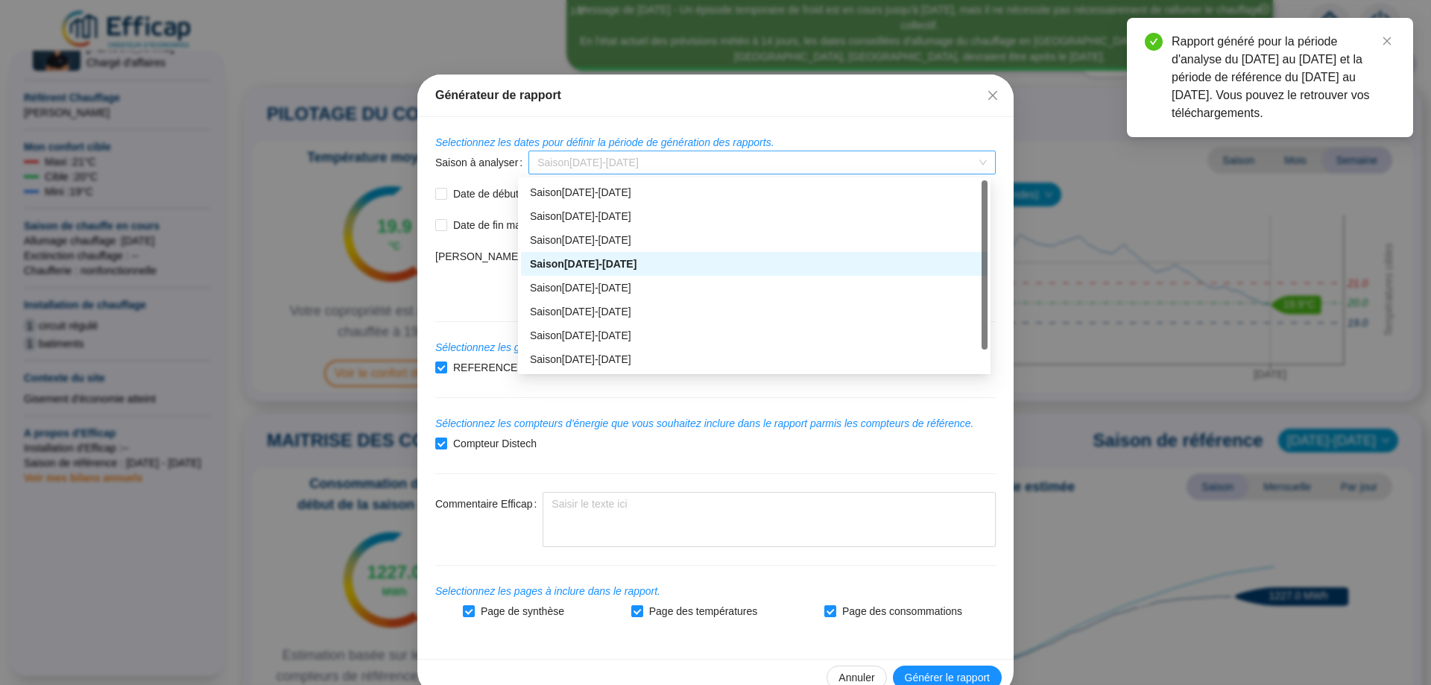
click at [850, 161] on span "Saison [DATE]-[DATE]" at bounding box center [761, 162] width 449 height 22
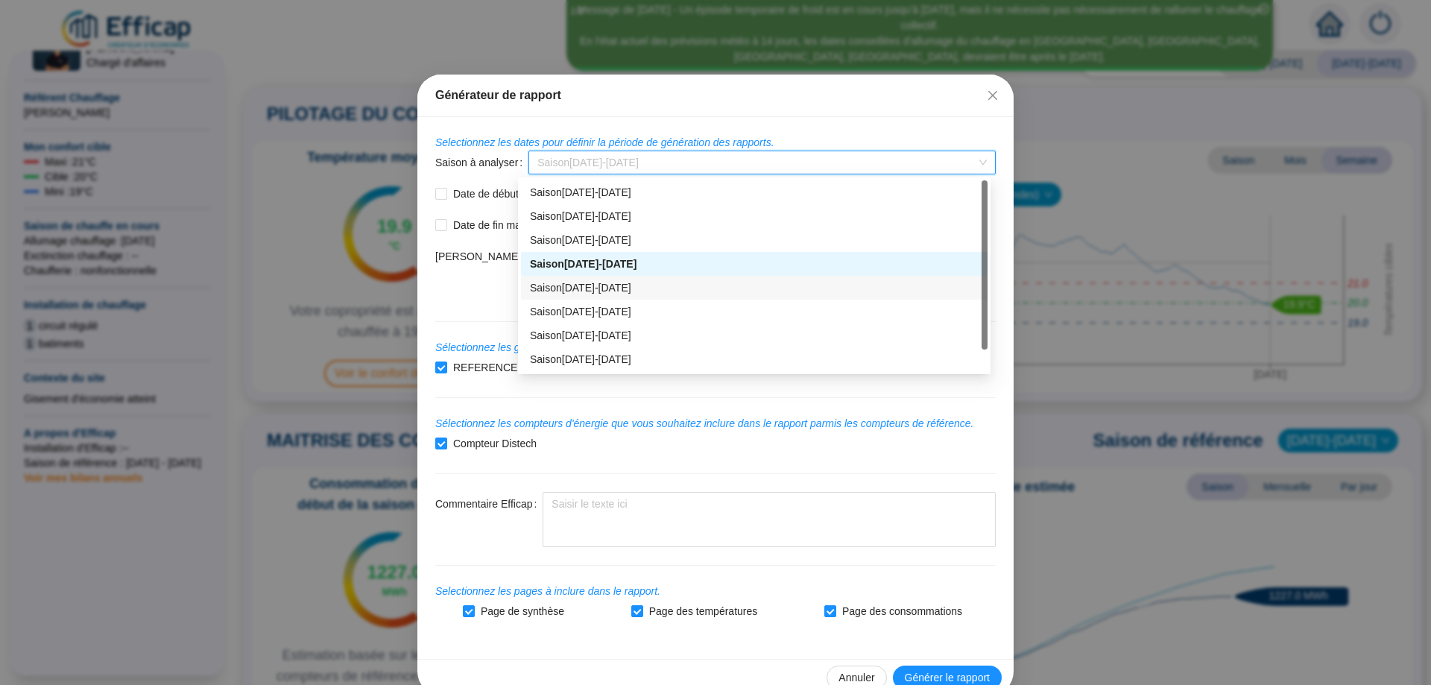
click at [596, 292] on div "Saison [DATE]-[DATE]" at bounding box center [754, 288] width 449 height 16
type input "[DATE]"
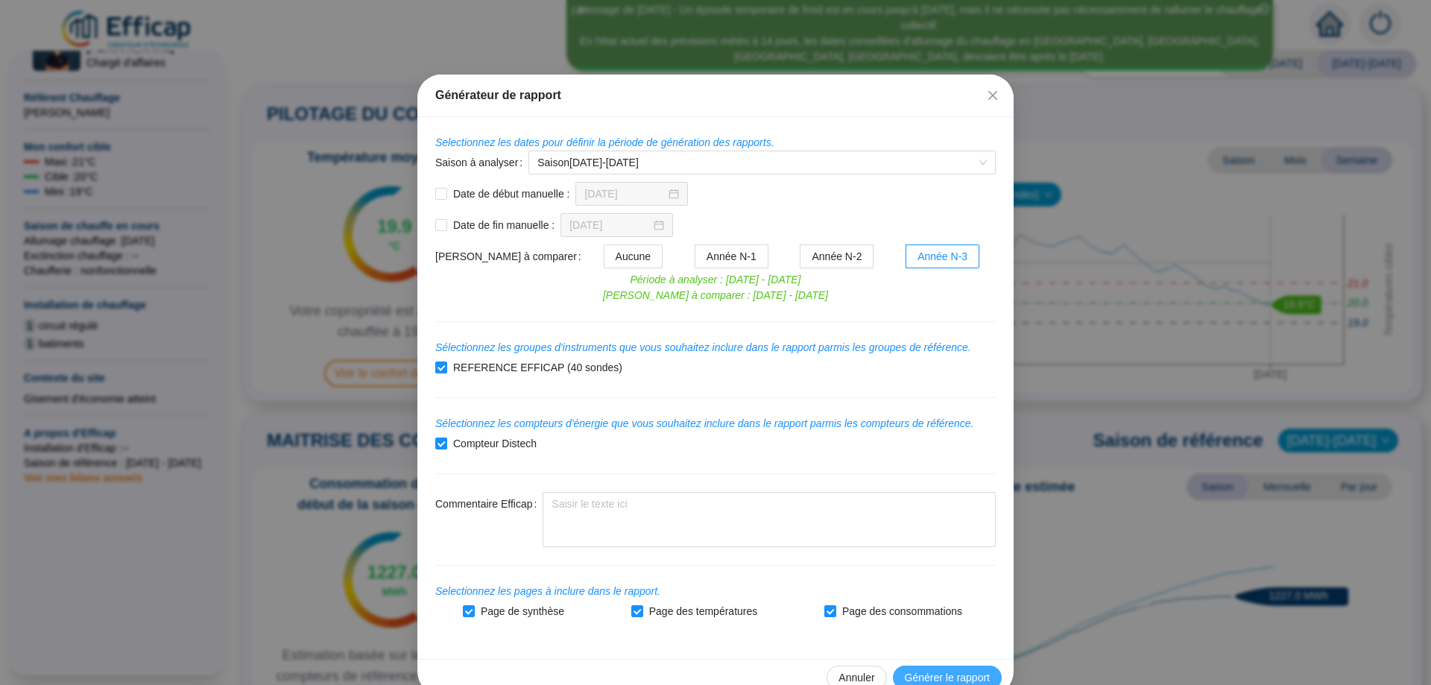
click at [925, 676] on span "Générer le rapport" at bounding box center [947, 678] width 85 height 16
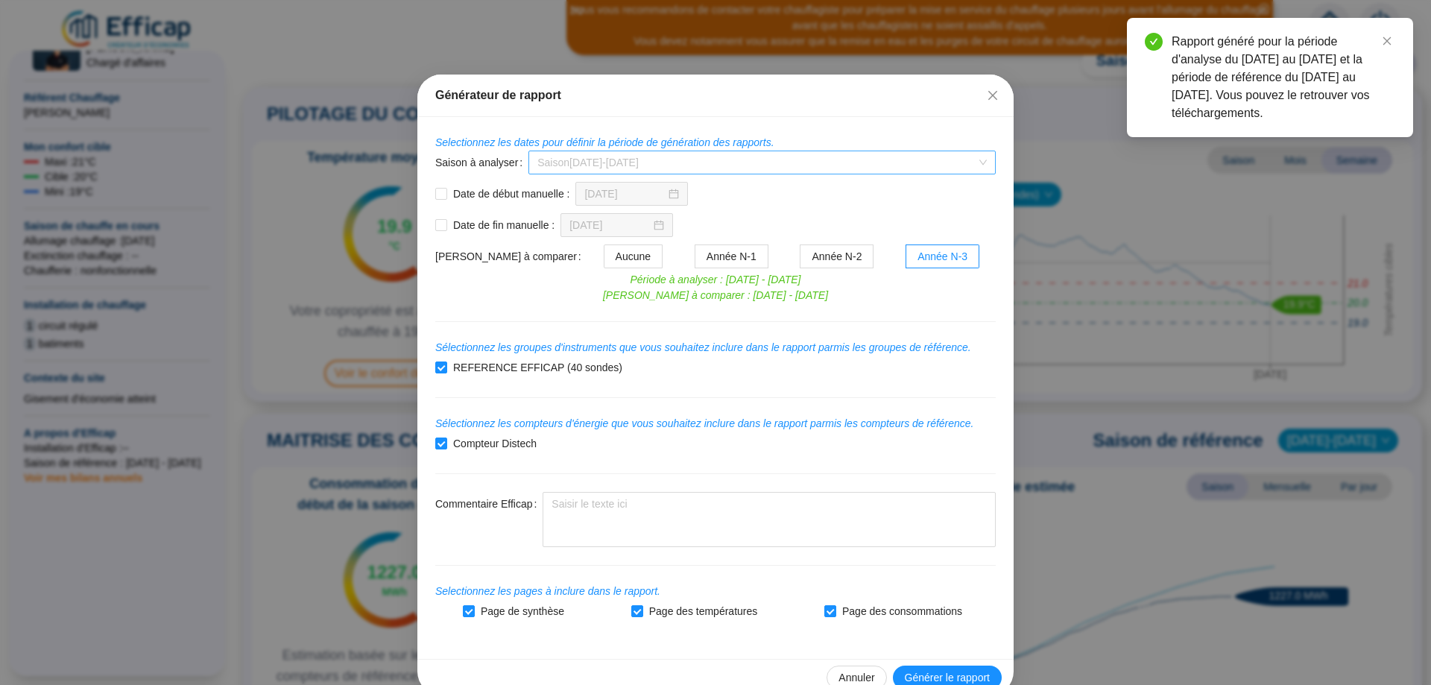
click at [621, 164] on span "Saison [DATE]-[DATE]" at bounding box center [761, 162] width 449 height 22
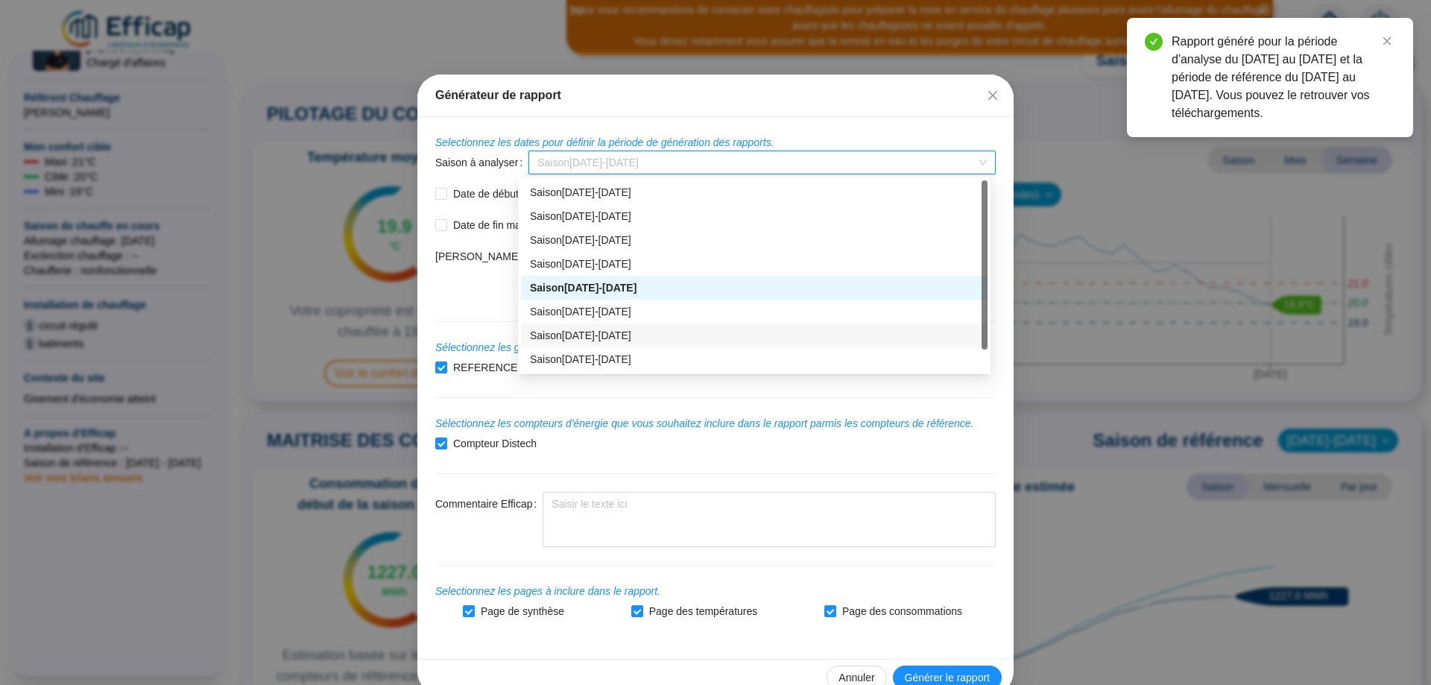
click at [610, 333] on div "Saison [DATE]-[DATE]" at bounding box center [754, 336] width 449 height 16
type input "[DATE]"
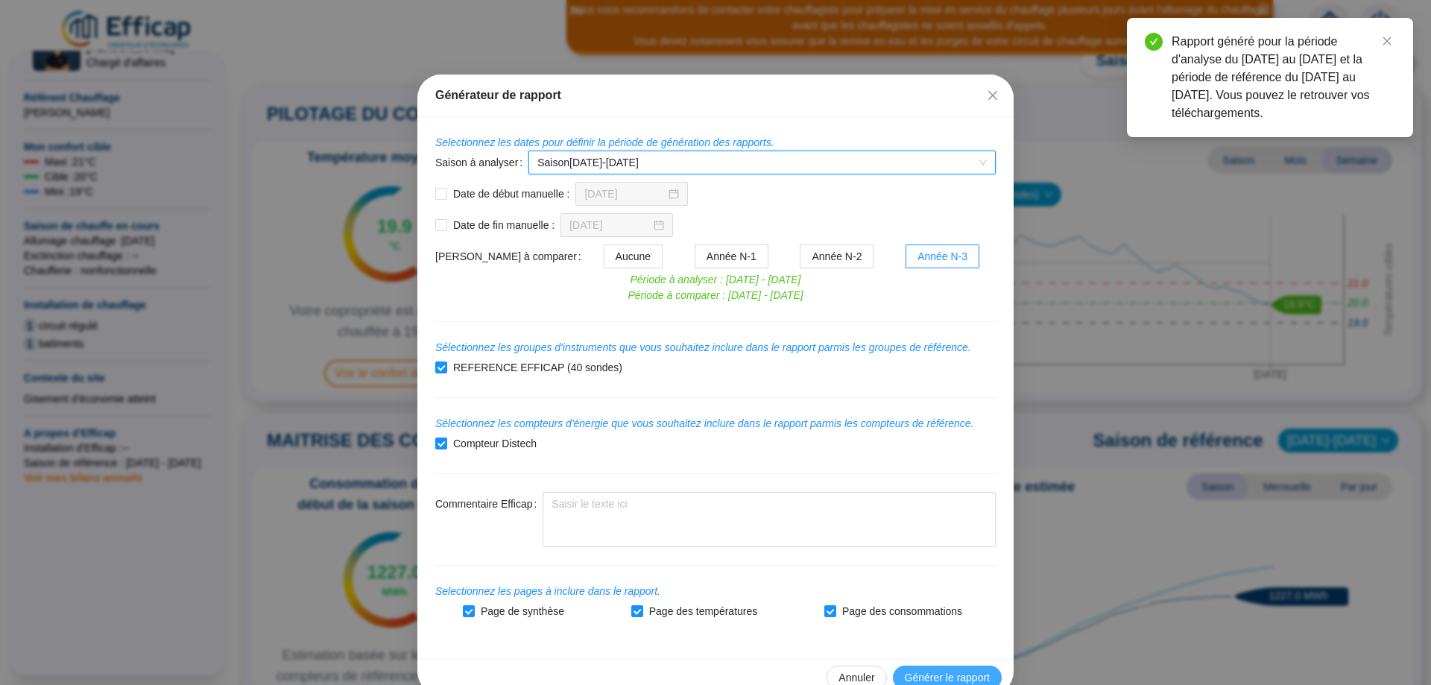
click at [944, 675] on span "Générer le rapport" at bounding box center [947, 678] width 85 height 16
click at [812, 165] on span "Saison [DATE]-[DATE]" at bounding box center [761, 162] width 449 height 22
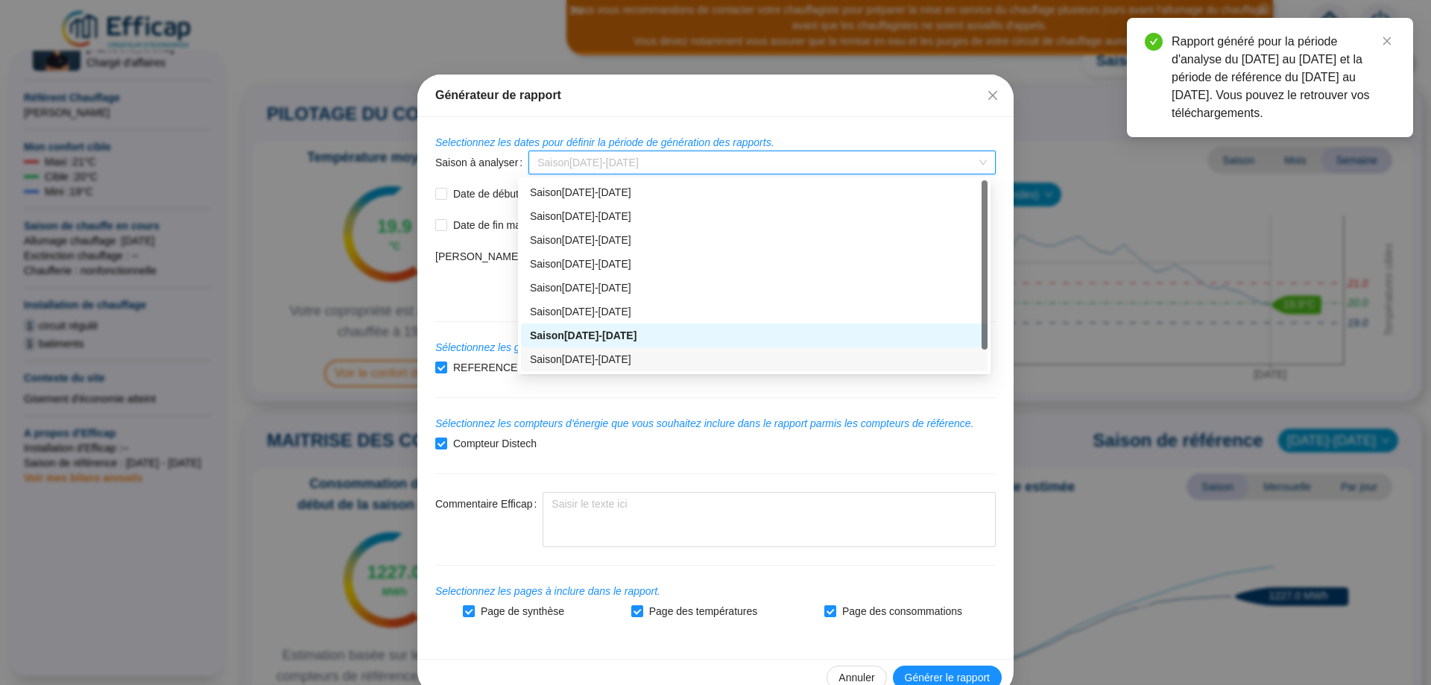
click at [609, 362] on div "Saison [DATE]-[DATE]" at bounding box center [754, 360] width 449 height 16
type input "[DATE]"
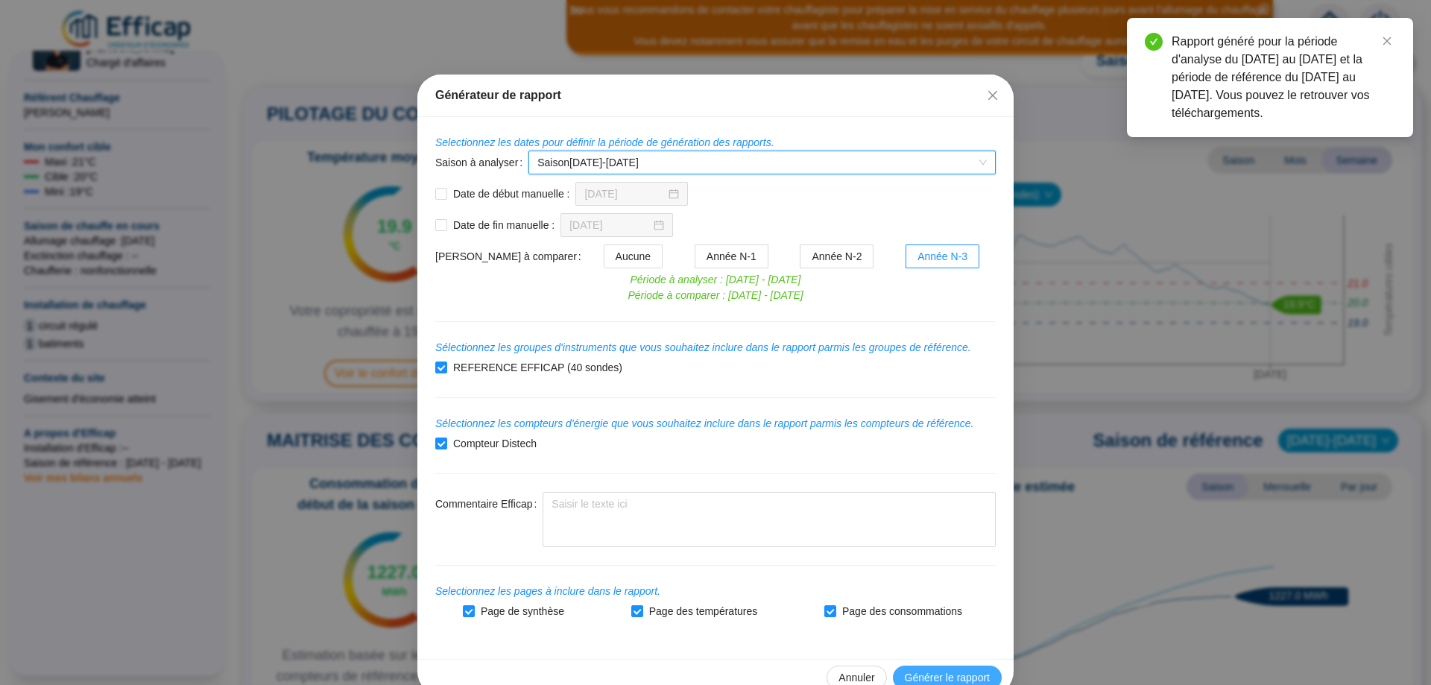
click at [927, 678] on span "Générer le rapport" at bounding box center [947, 678] width 85 height 16
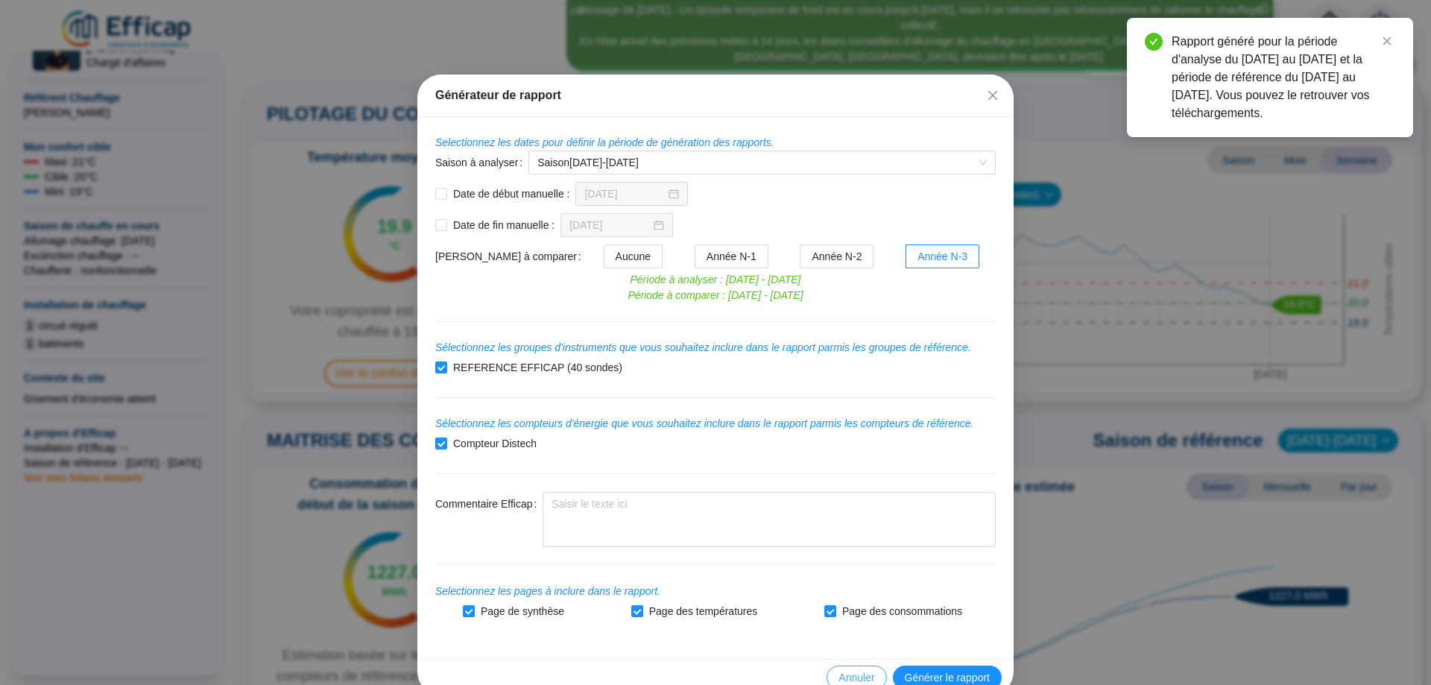
click at [852, 676] on span "Annuler" at bounding box center [857, 678] width 36 height 16
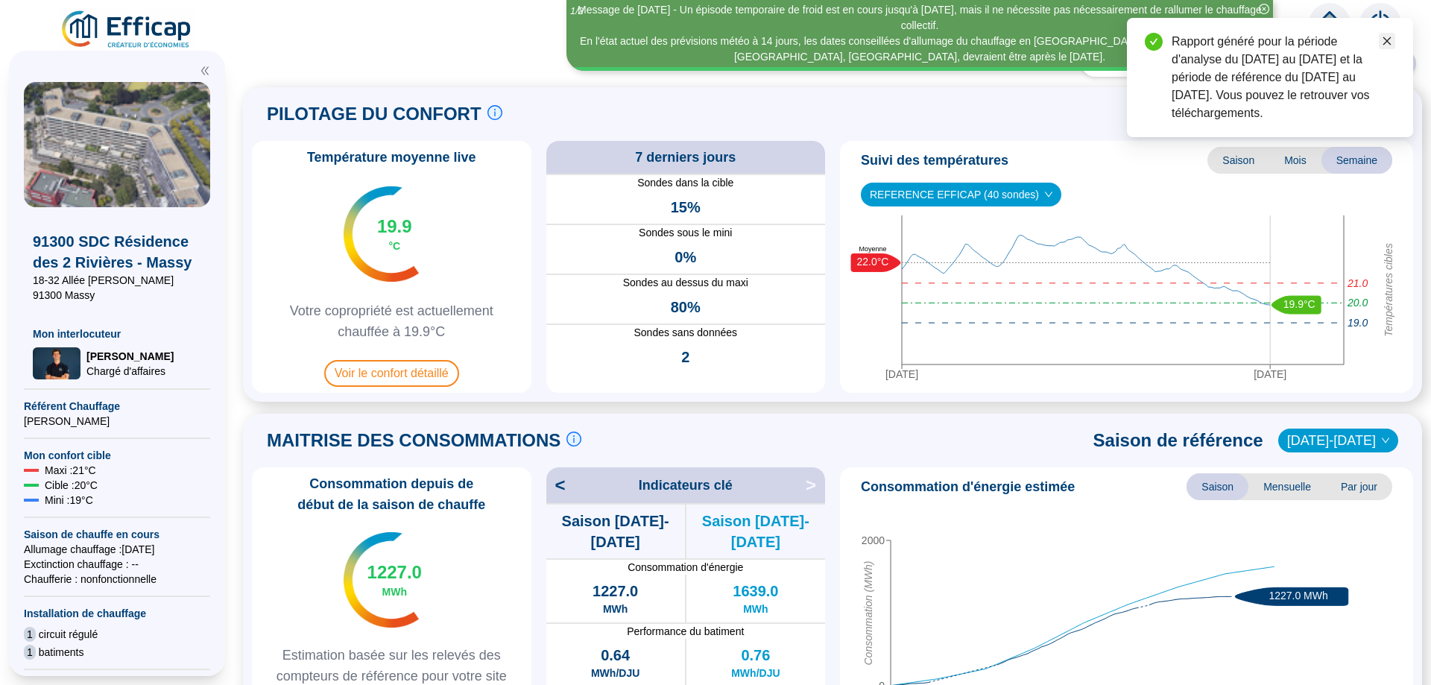
click at [1389, 42] on icon "close" at bounding box center [1387, 41] width 10 height 10
